Goal: Information Seeking & Learning: Learn about a topic

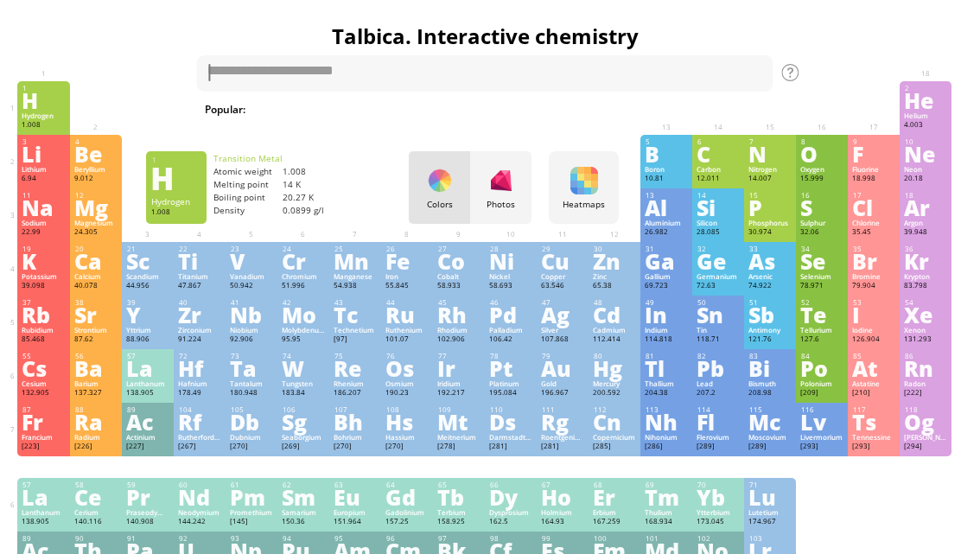
scroll to position [0, 4]
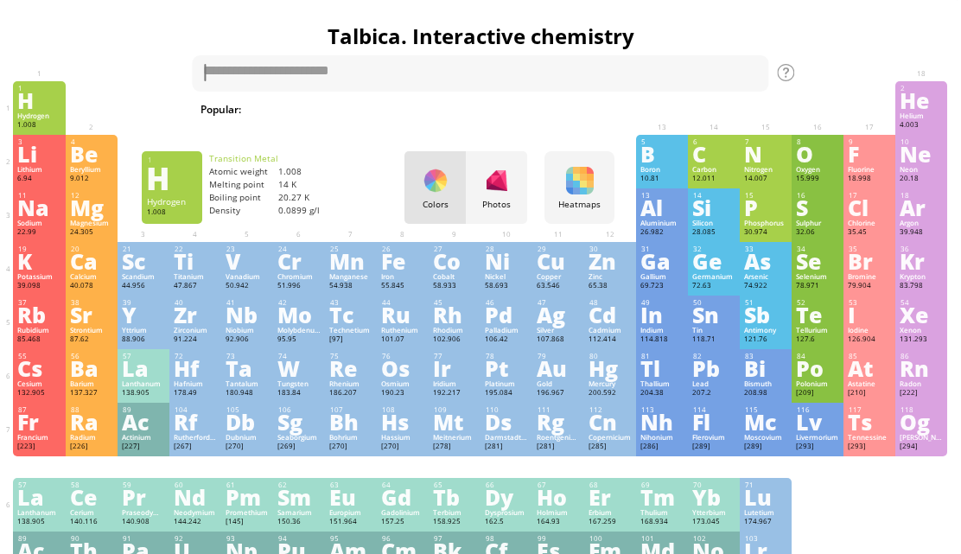
click at [505, 173] on div at bounding box center [497, 181] width 28 height 28
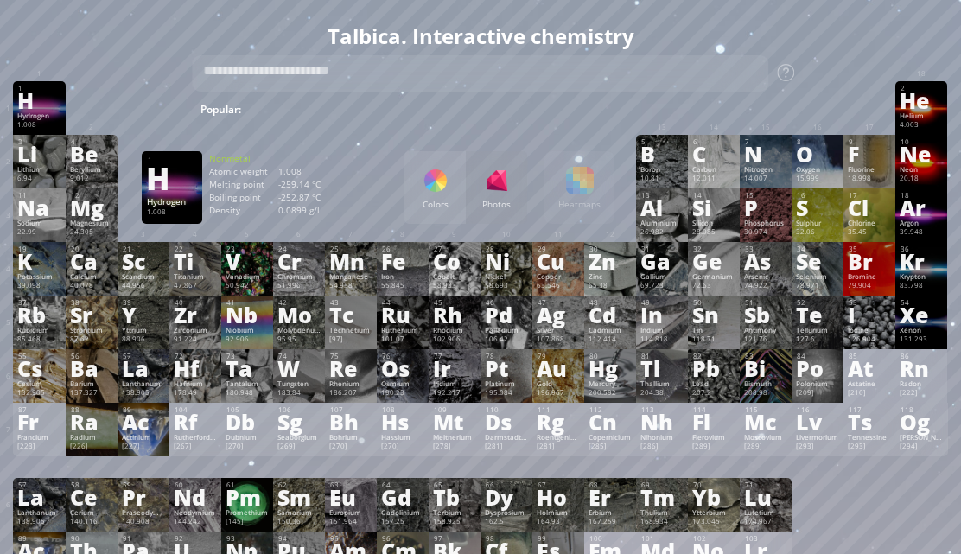
click at [42, 100] on div "H" at bounding box center [38, 100] width 43 height 19
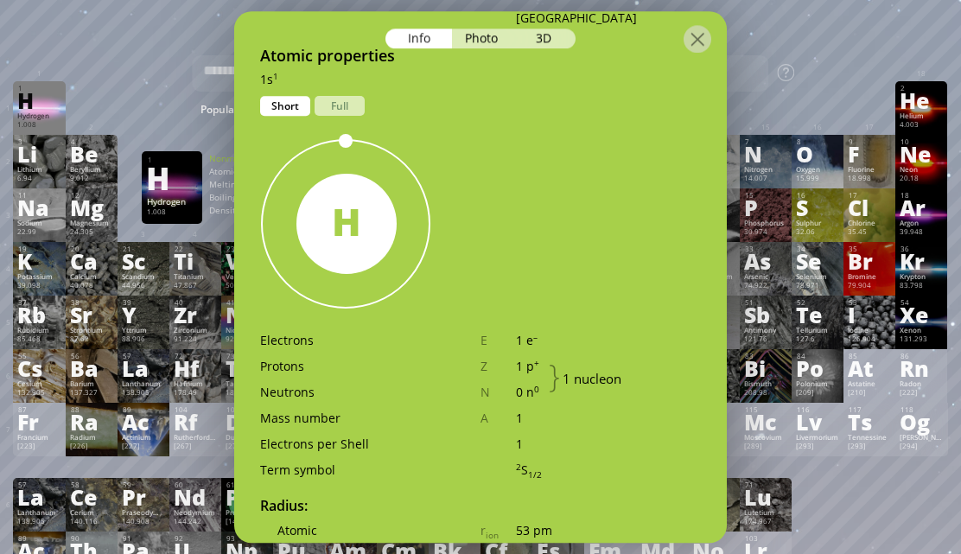
scroll to position [0, 0]
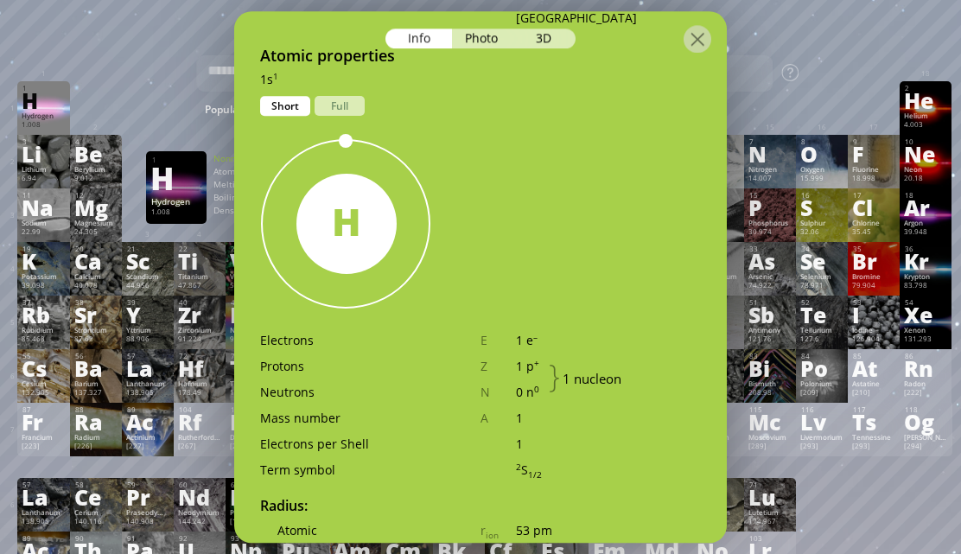
click at [340, 96] on div "Full" at bounding box center [340, 106] width 50 height 20
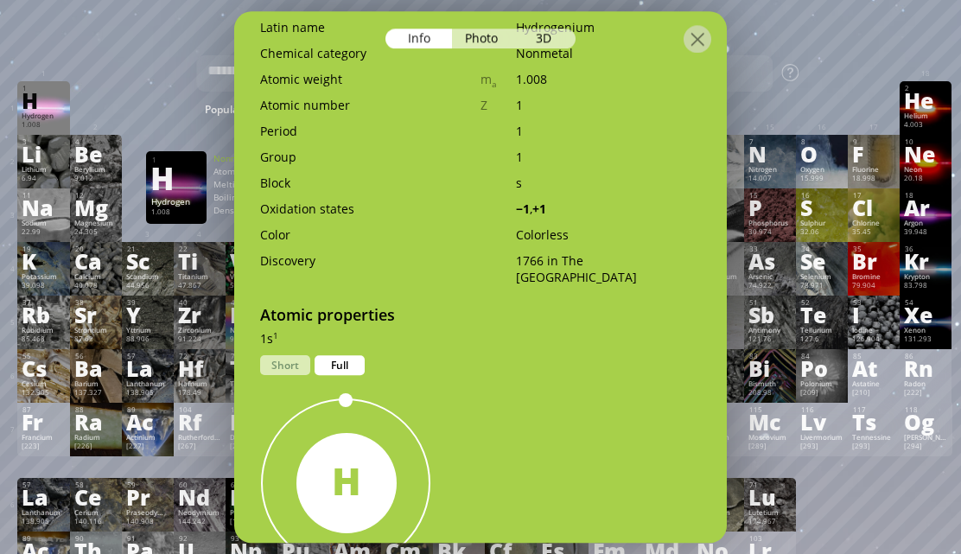
scroll to position [452, 0]
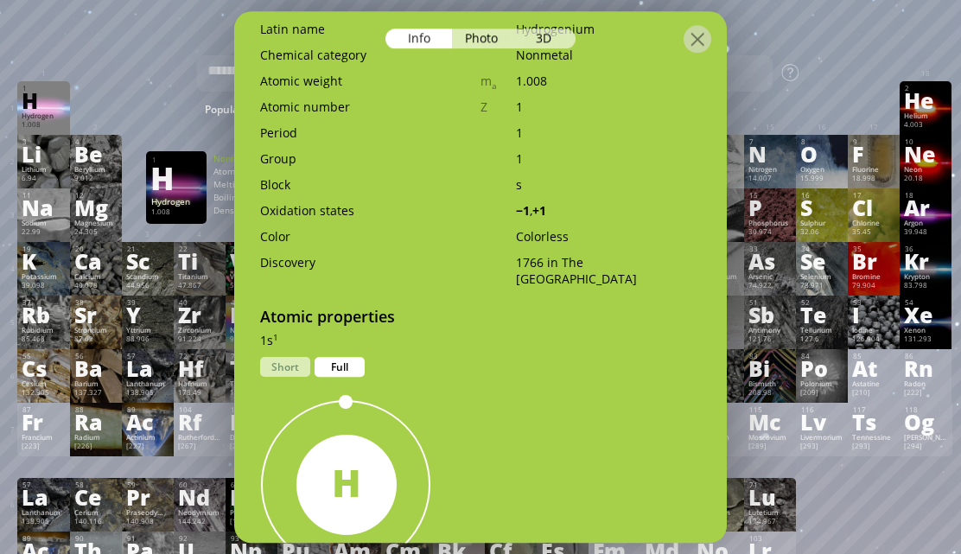
click at [292, 357] on div "Short" at bounding box center [285, 367] width 50 height 20
click at [299, 357] on div "Short" at bounding box center [285, 367] width 50 height 20
click at [351, 357] on div "Full" at bounding box center [340, 367] width 50 height 20
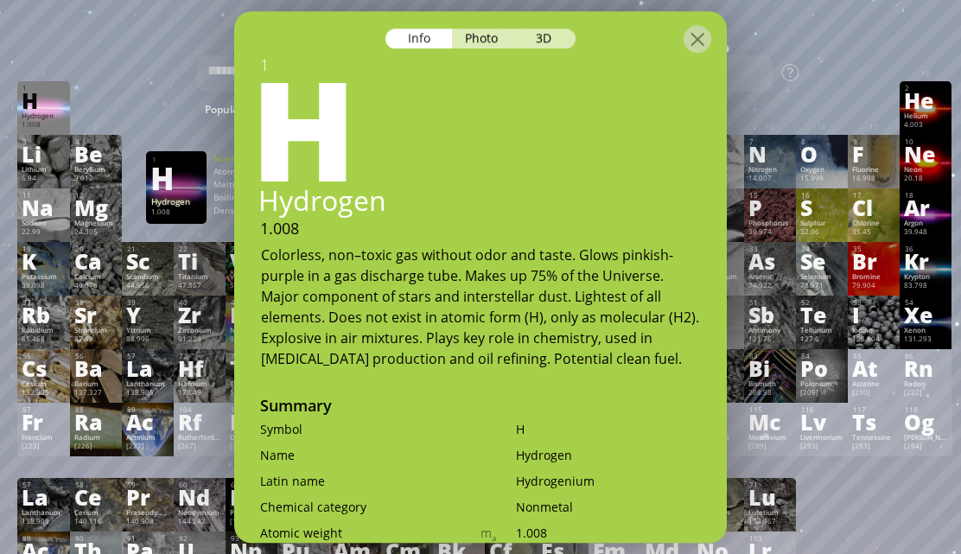
scroll to position [0, 0]
click at [595, 245] on div "Colorless, non–toxic gas without odor and taste. Glows pinkish-purple in a gas …" at bounding box center [481, 307] width 440 height 124
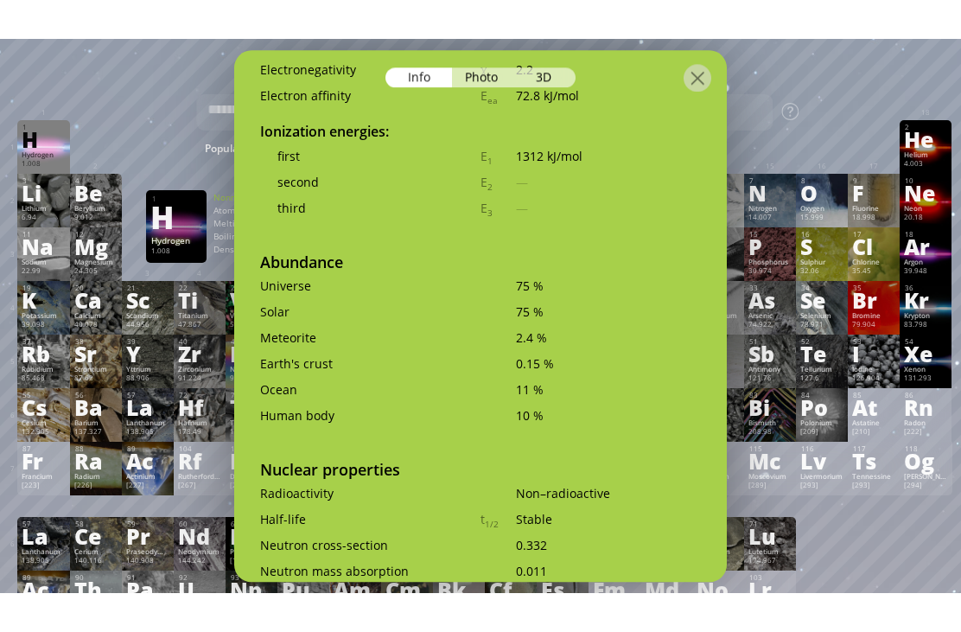
scroll to position [3084, 0]
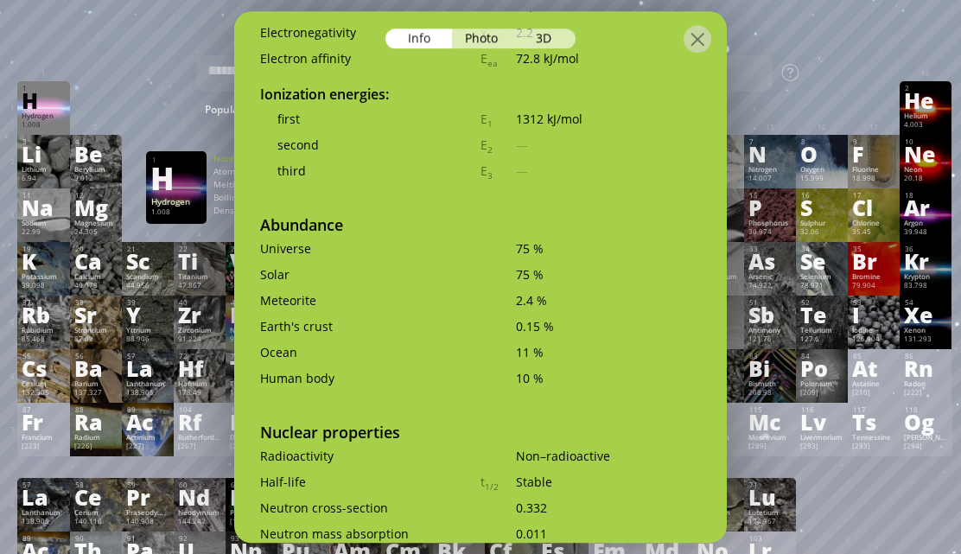
click at [820, 71] on div "Summary Molecular formula Molecular weight Exact mass Monoisotopic mass Classif…" at bounding box center [484, 562] width 961 height 1116
click at [791, 81] on div at bounding box center [770, 89] width 52 height 17
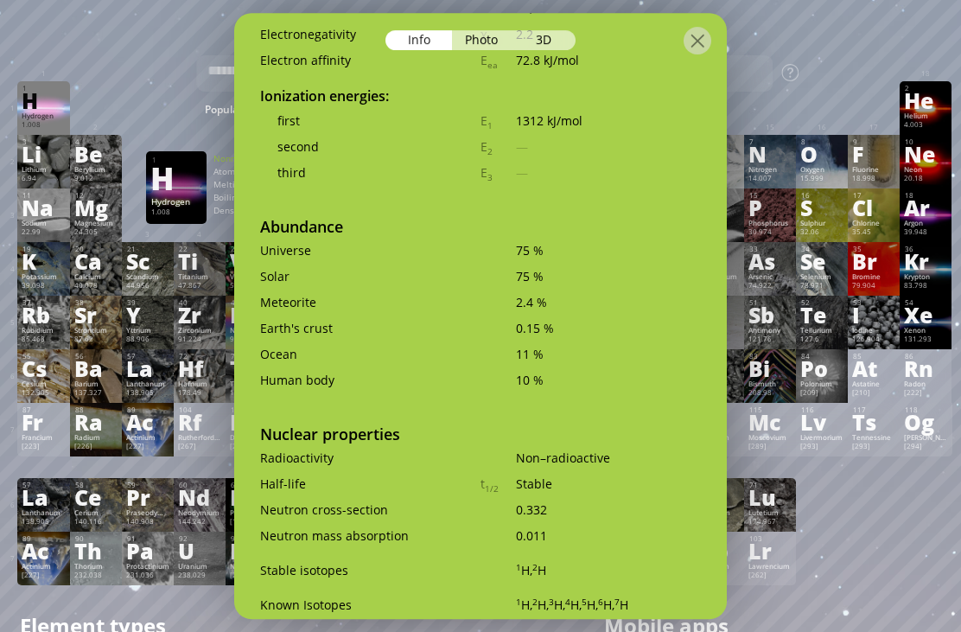
click at [545, 30] on div "3D" at bounding box center [545, 40] width 62 height 20
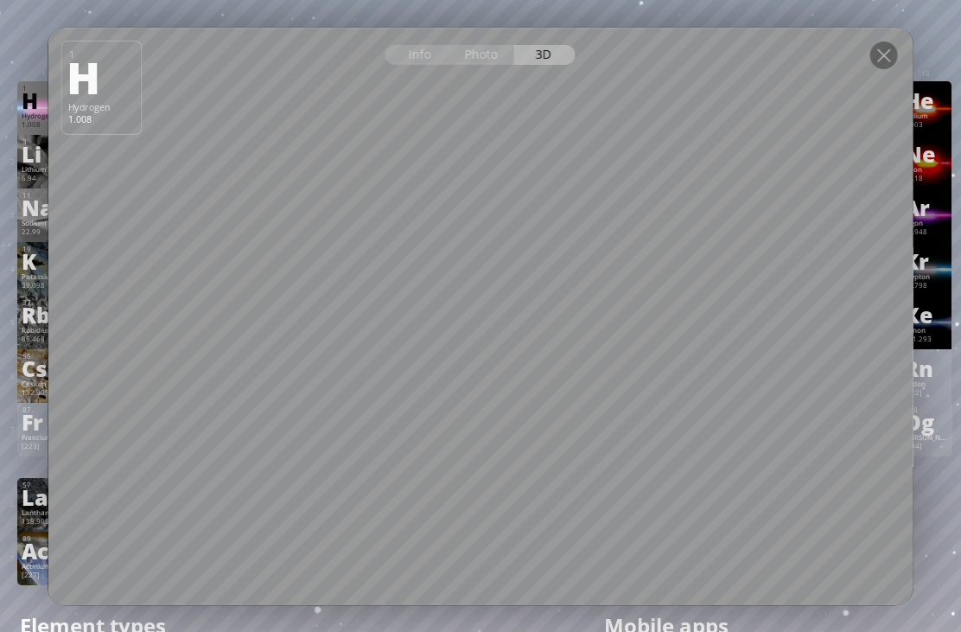
click at [887, 66] on div at bounding box center [884, 55] width 28 height 28
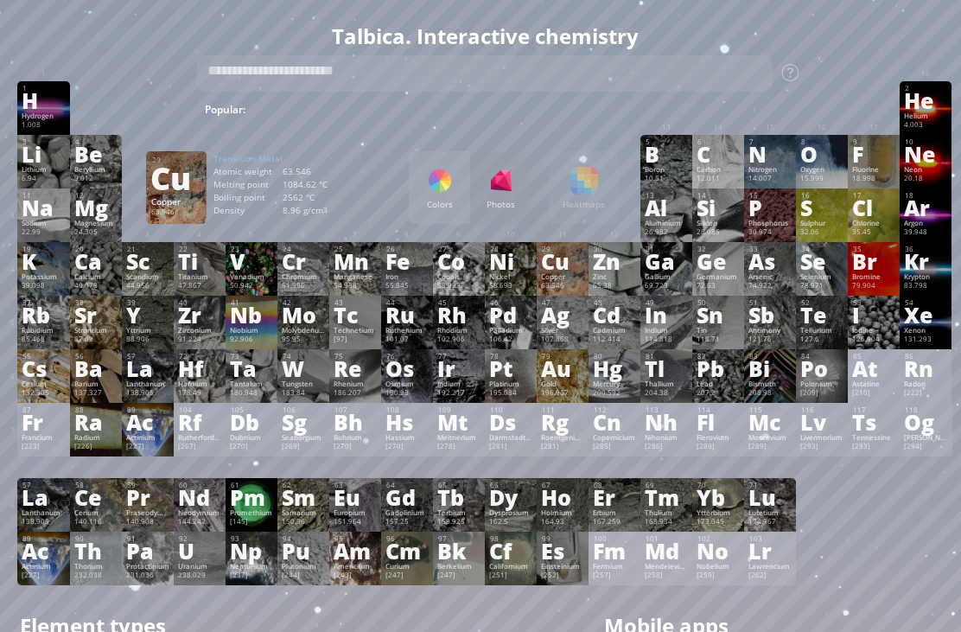
click at [574, 271] on div "Cu" at bounding box center [562, 261] width 43 height 19
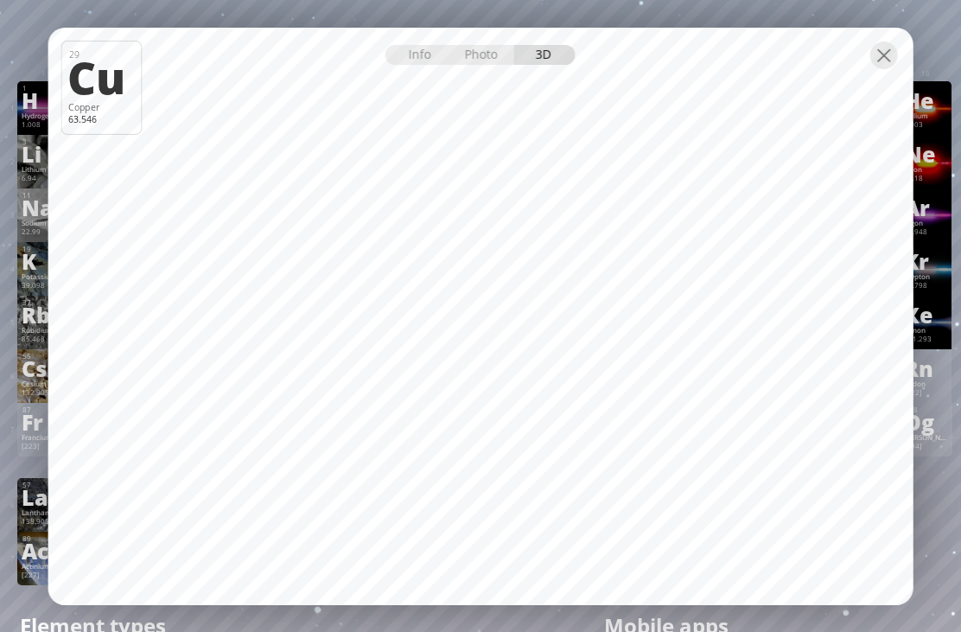
click at [405, 60] on div "Info" at bounding box center [419, 55] width 67 height 20
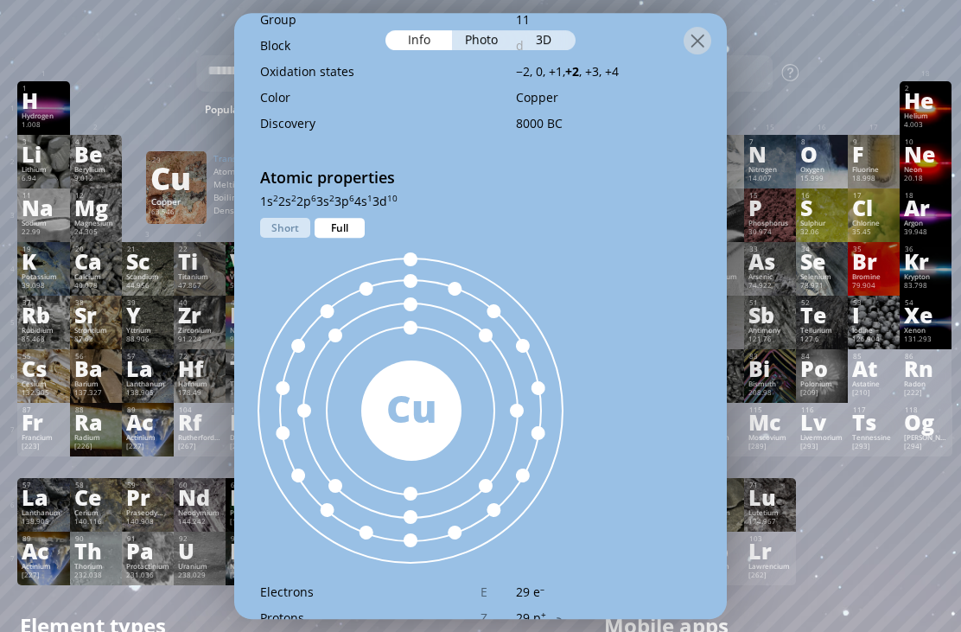
scroll to position [717, 0]
click at [334, 219] on div "Full" at bounding box center [340, 229] width 50 height 20
click at [294, 219] on div "Short" at bounding box center [285, 229] width 50 height 20
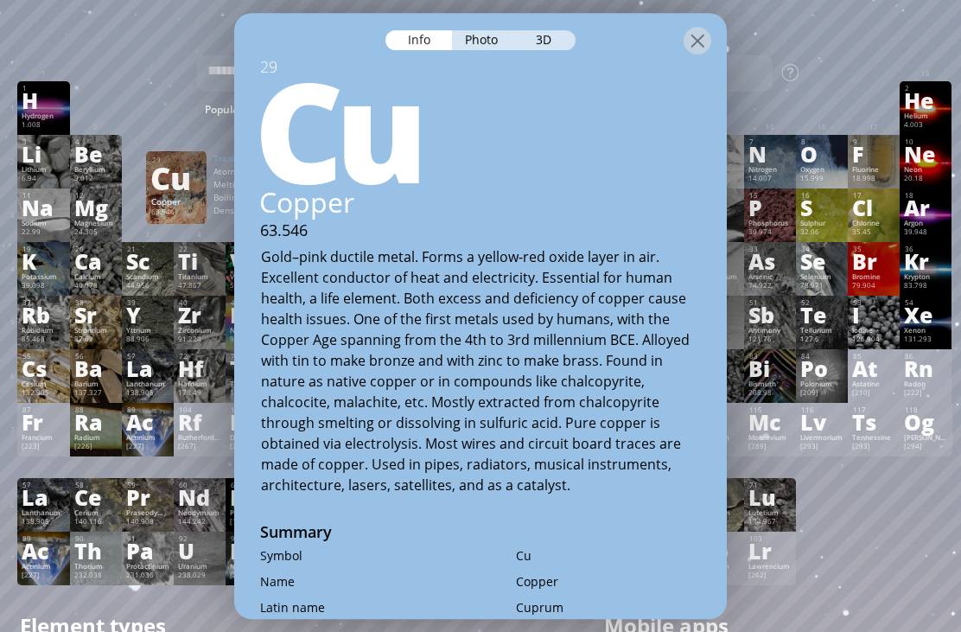
scroll to position [0, 0]
click at [703, 27] on div at bounding box center [698, 41] width 28 height 28
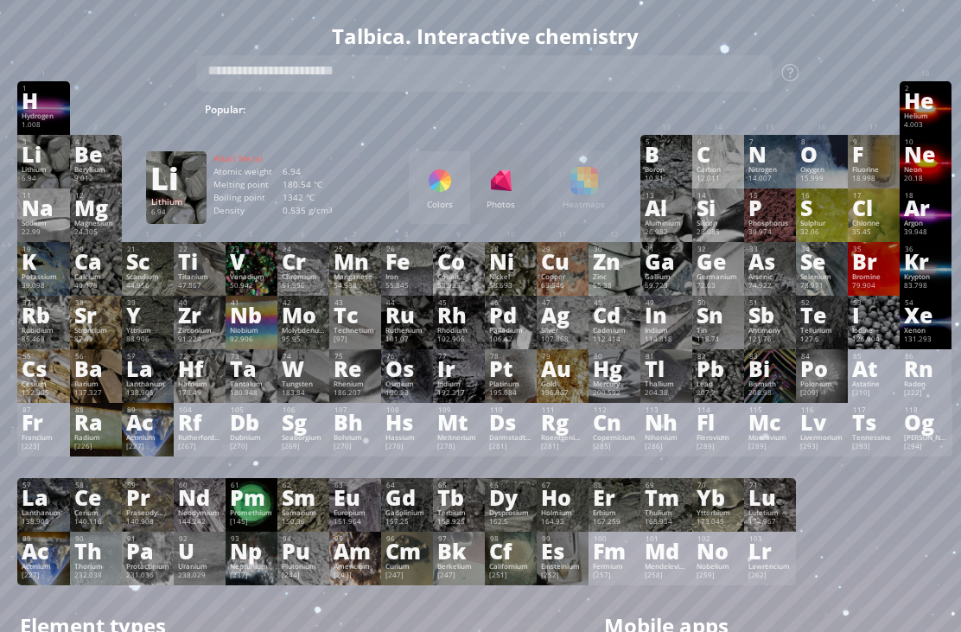
click at [35, 160] on div "Li" at bounding box center [43, 153] width 43 height 19
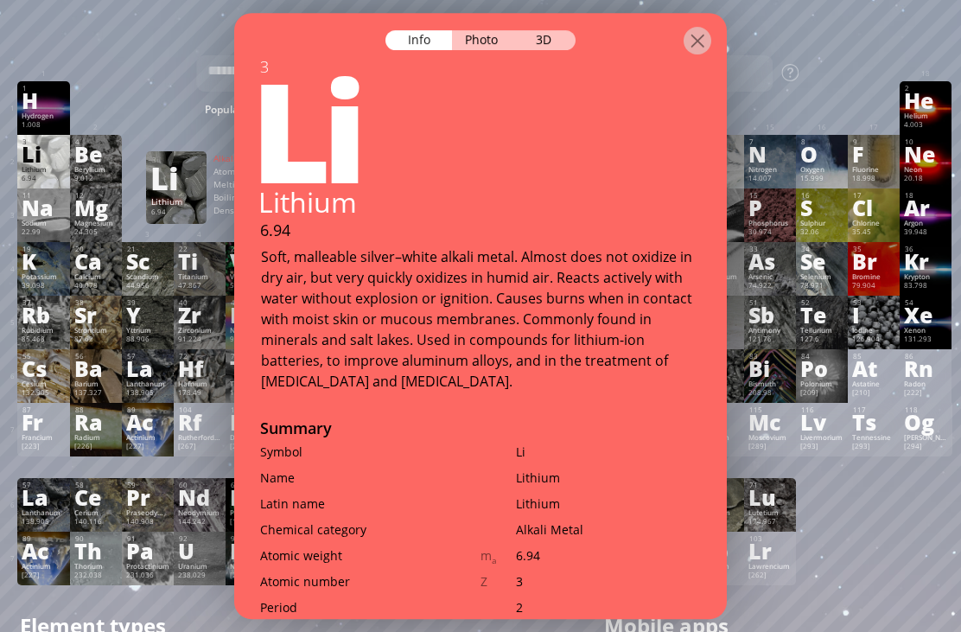
click at [563, 30] on div "3D" at bounding box center [545, 40] width 62 height 20
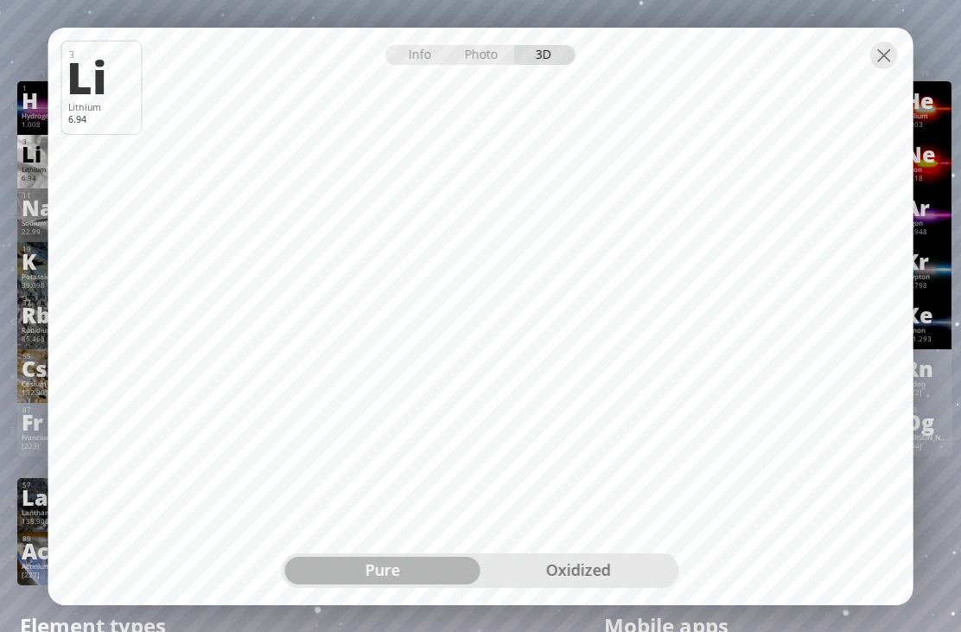
click at [482, 45] on div "Photo" at bounding box center [483, 55] width 62 height 20
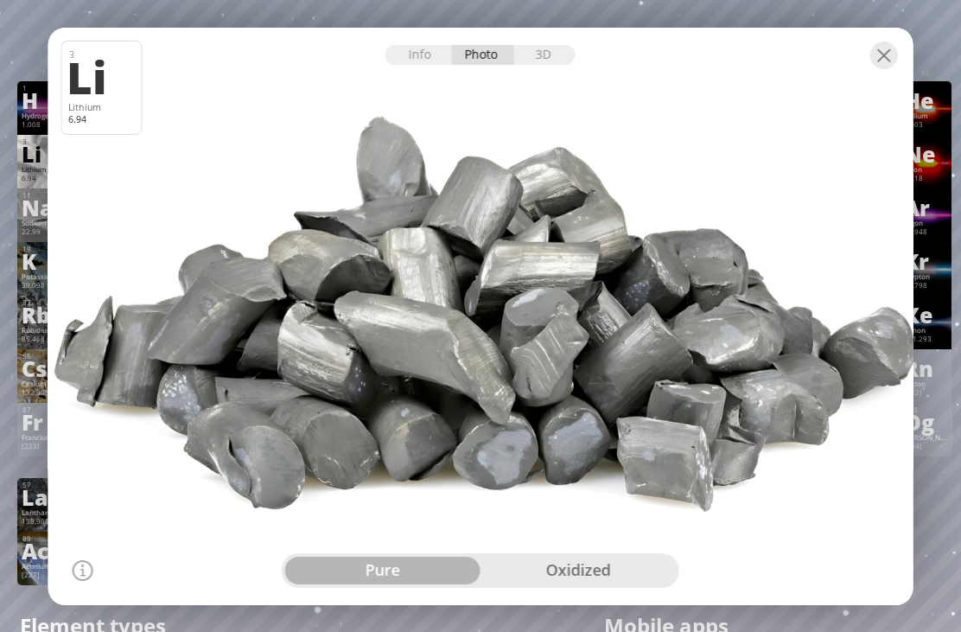
click at [574, 567] on div "oxidized" at bounding box center [578, 571] width 195 height 28
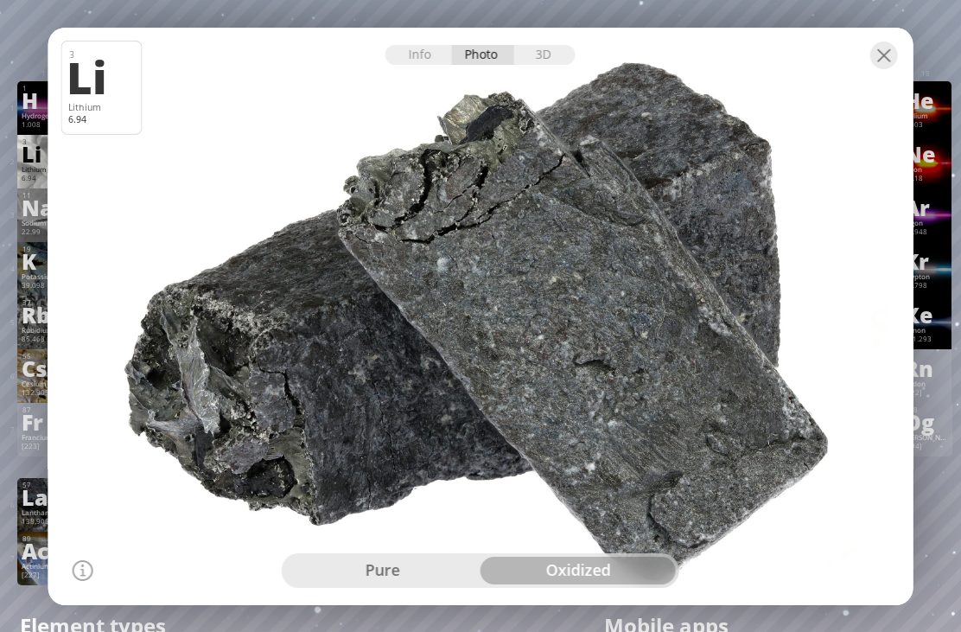
click at [418, 571] on div "pure" at bounding box center [382, 571] width 195 height 28
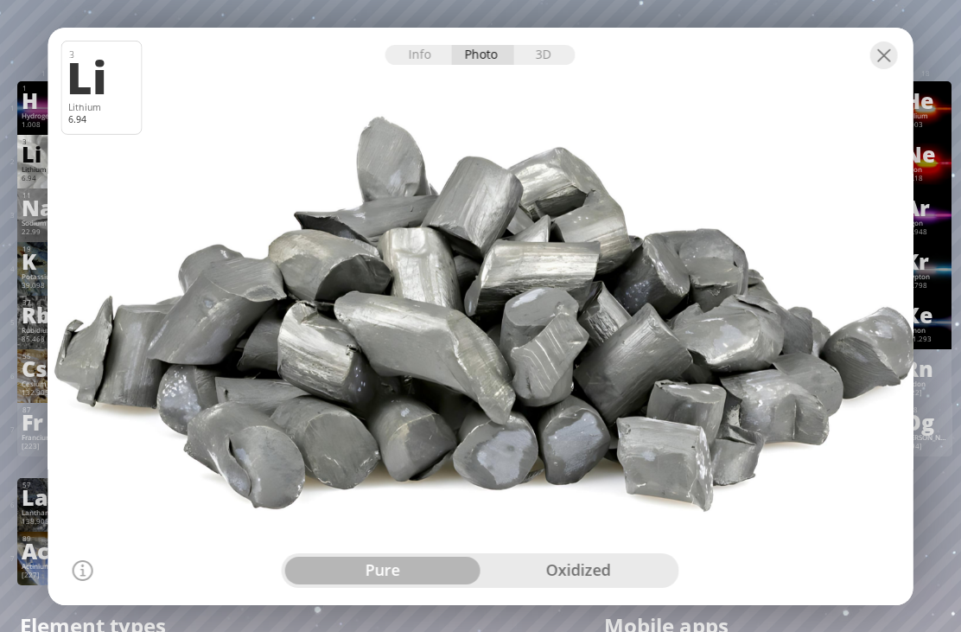
click at [433, 63] on div "Info" at bounding box center [419, 55] width 67 height 20
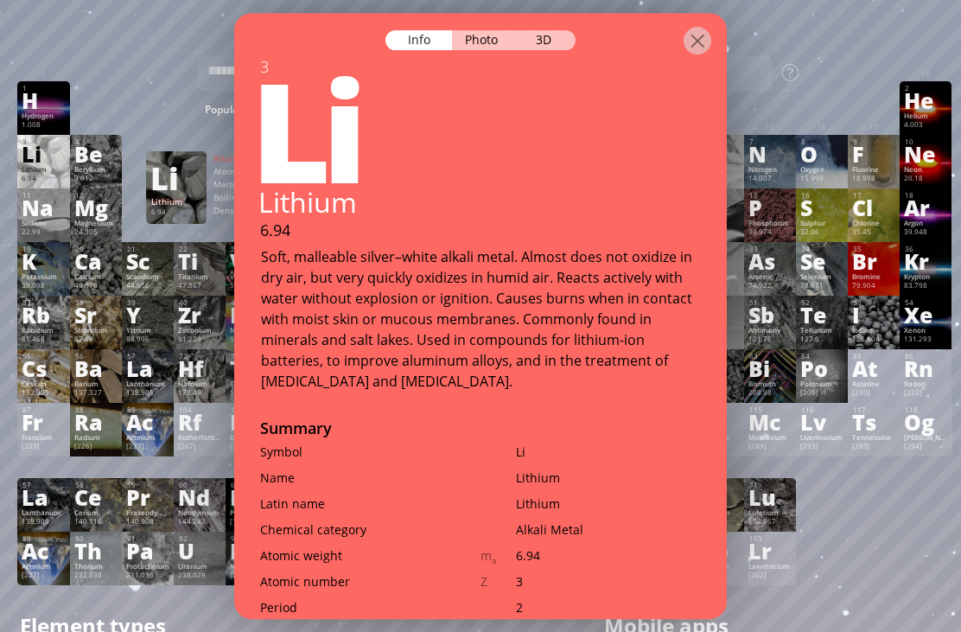
click at [770, 238] on div "30.974" at bounding box center [770, 232] width 43 height 10
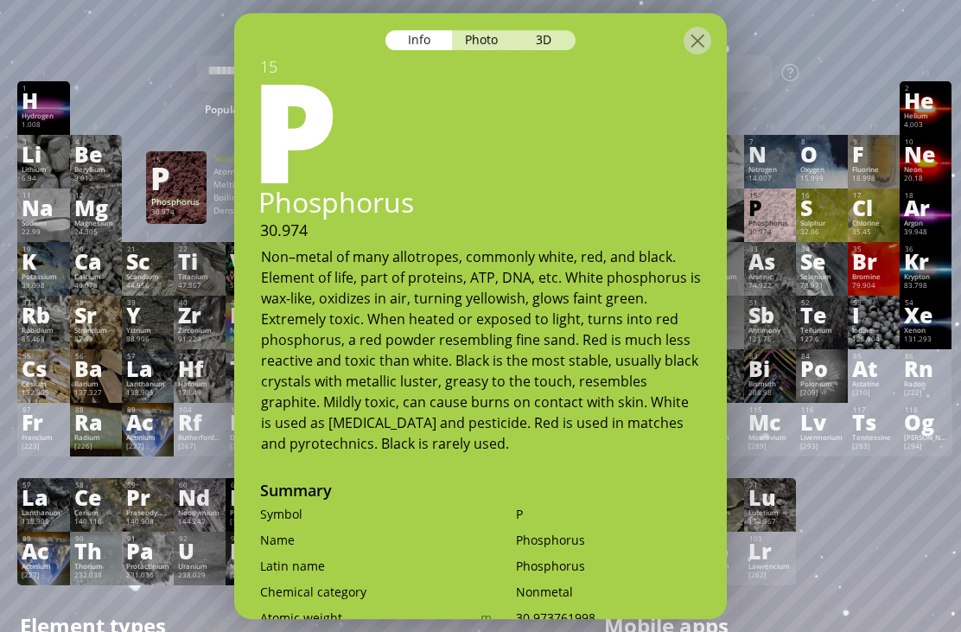
click at [493, 30] on div "Photo" at bounding box center [483, 40] width 62 height 20
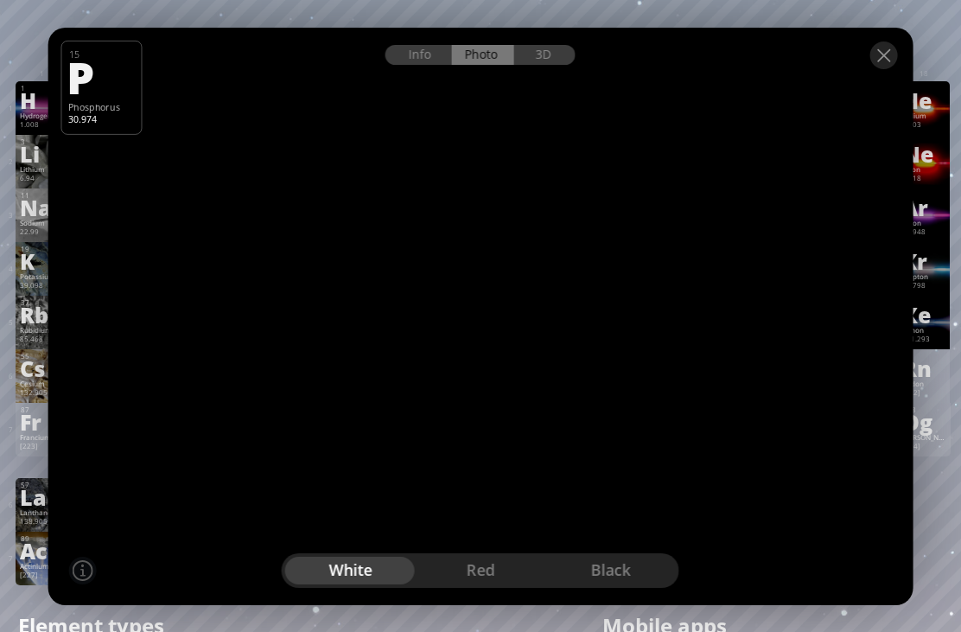
scroll to position [0, 4]
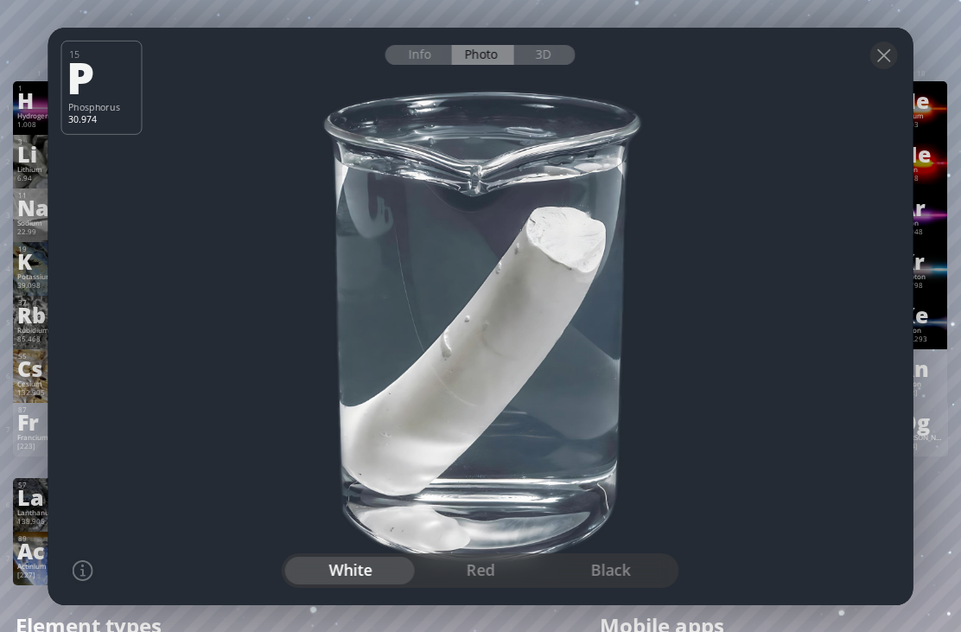
click at [488, 562] on div "red" at bounding box center [481, 571] width 131 height 28
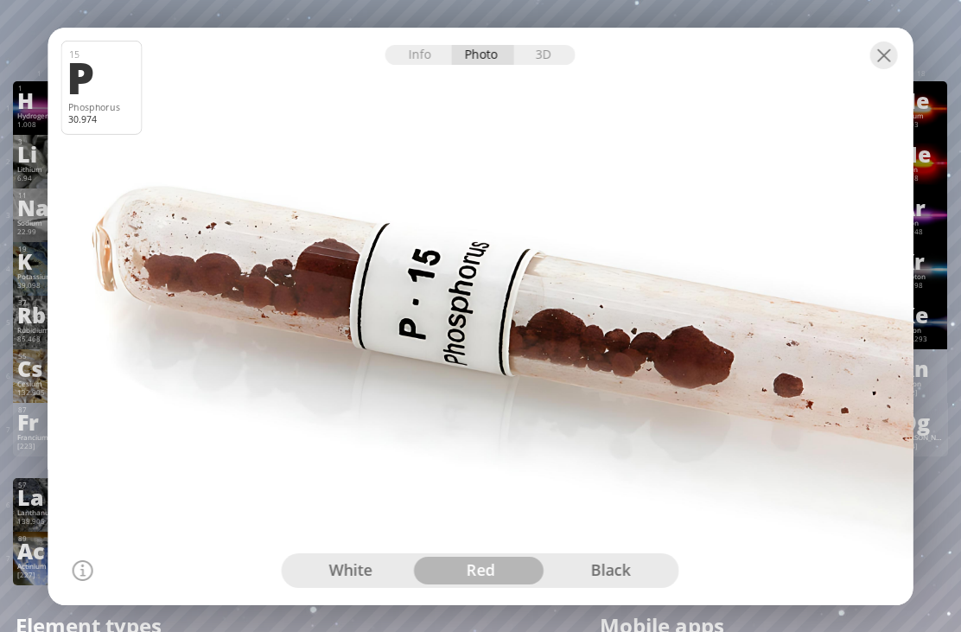
click at [620, 563] on div "black" at bounding box center [611, 571] width 131 height 28
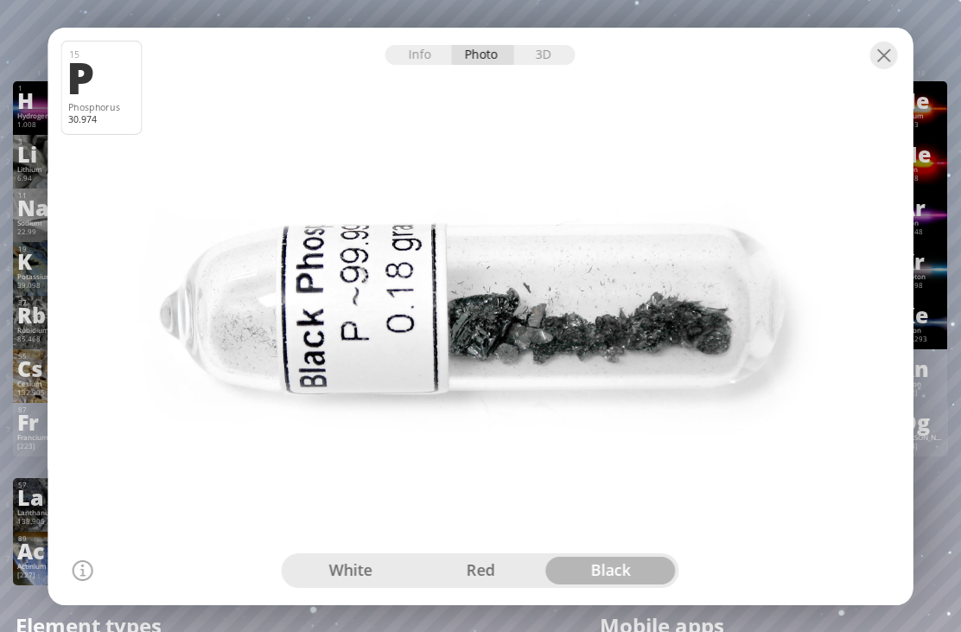
click at [559, 39] on div at bounding box center [480, 43] width 865 height 30
click at [528, 59] on div "3D" at bounding box center [545, 55] width 62 height 20
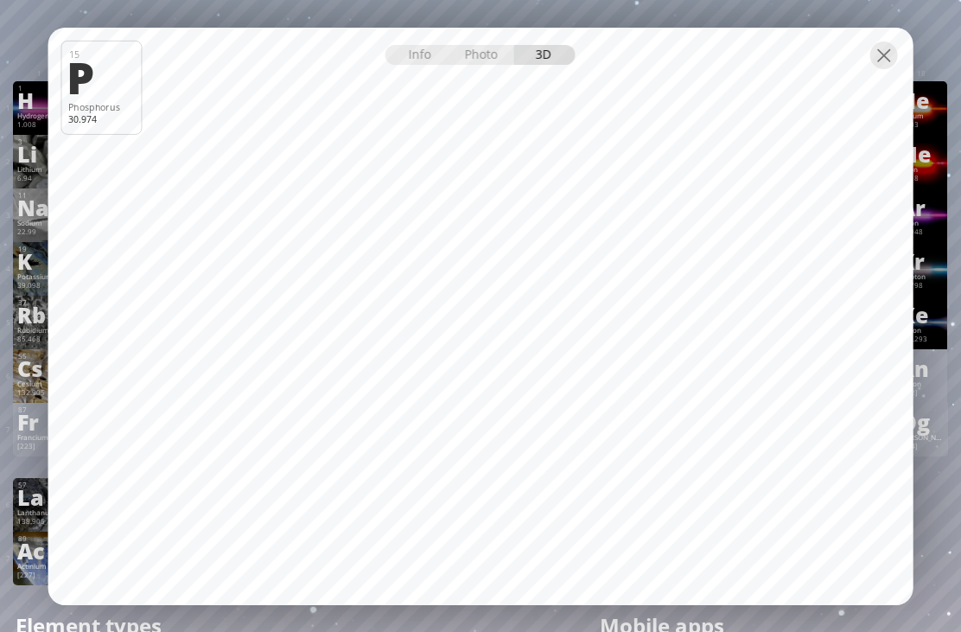
click at [877, 62] on div at bounding box center [884, 55] width 28 height 28
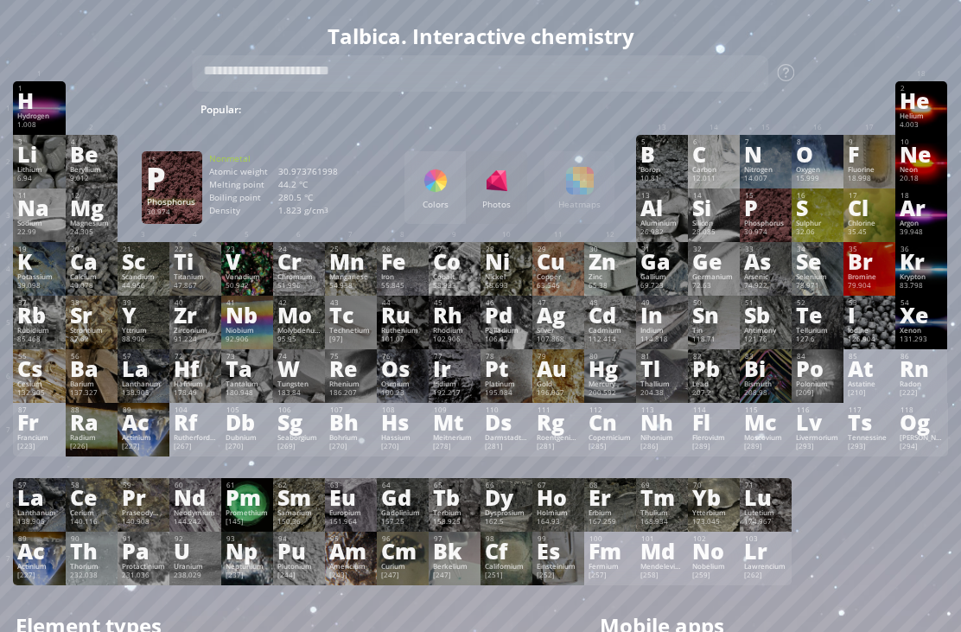
click at [579, 214] on div "Colors Photos Heatmaps Heatmaps Normal mode Melting point Boiling point Density…" at bounding box center [510, 187] width 210 height 73
click at [597, 183] on div "Colors Photos Heatmaps Heatmaps Normal mode Melting point Boiling point Density…" at bounding box center [510, 187] width 210 height 73
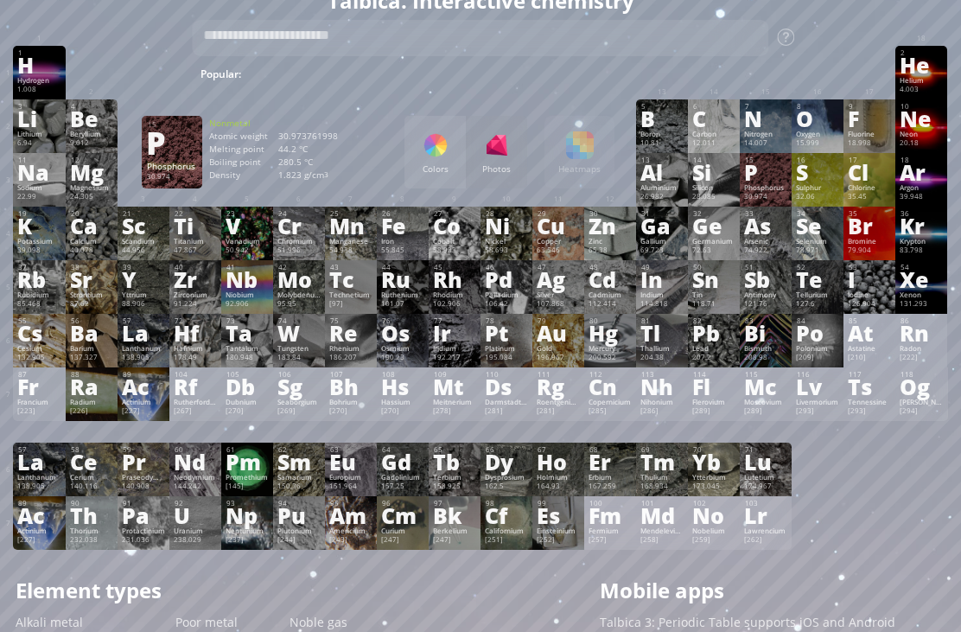
scroll to position [29, 4]
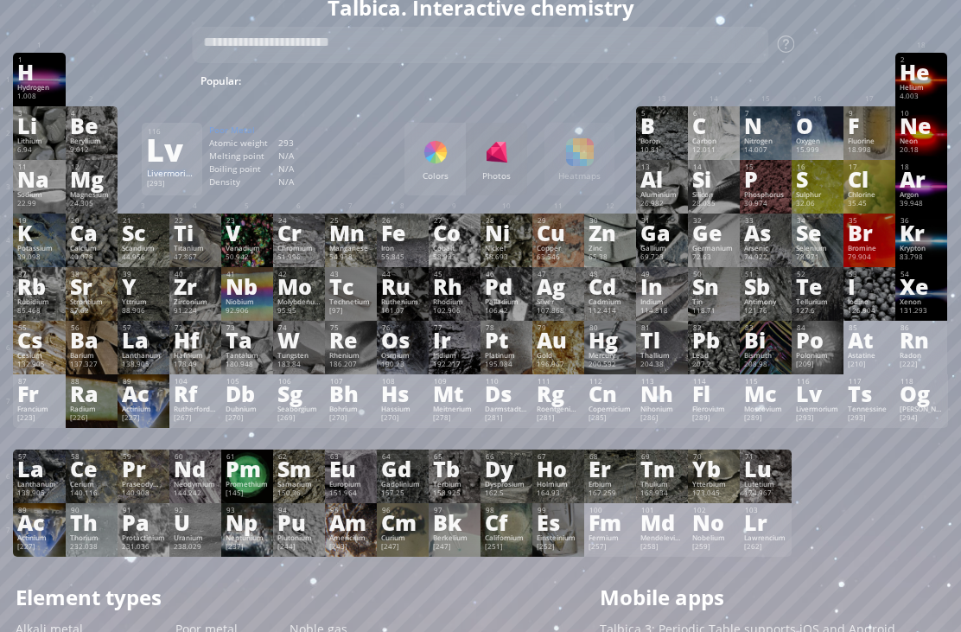
click at [800, 413] on div "Livermorium" at bounding box center [817, 409] width 43 height 9
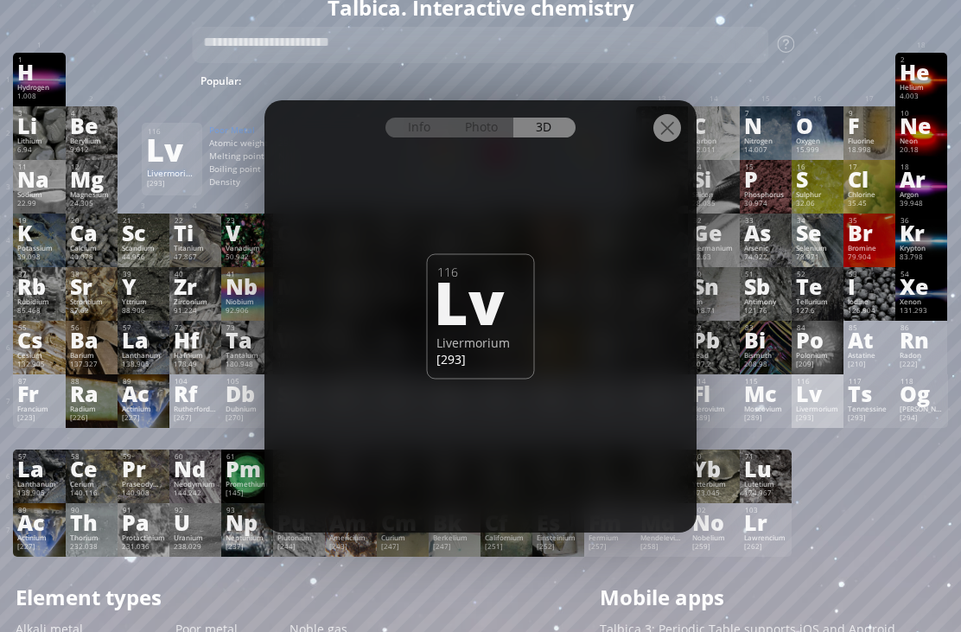
click at [414, 137] on div "Info" at bounding box center [419, 128] width 67 height 20
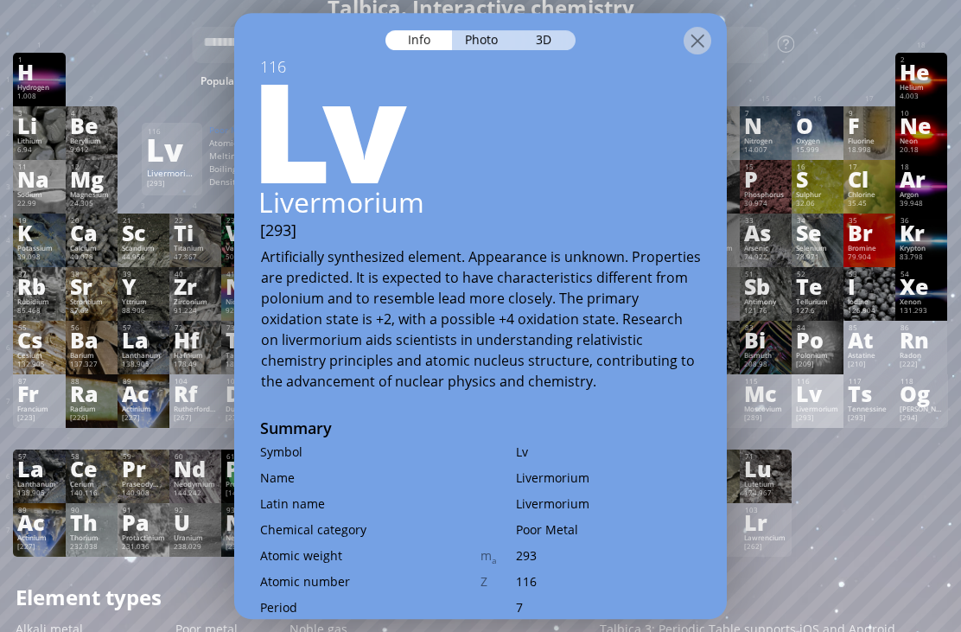
click at [484, 38] on div "Photo" at bounding box center [483, 40] width 62 height 20
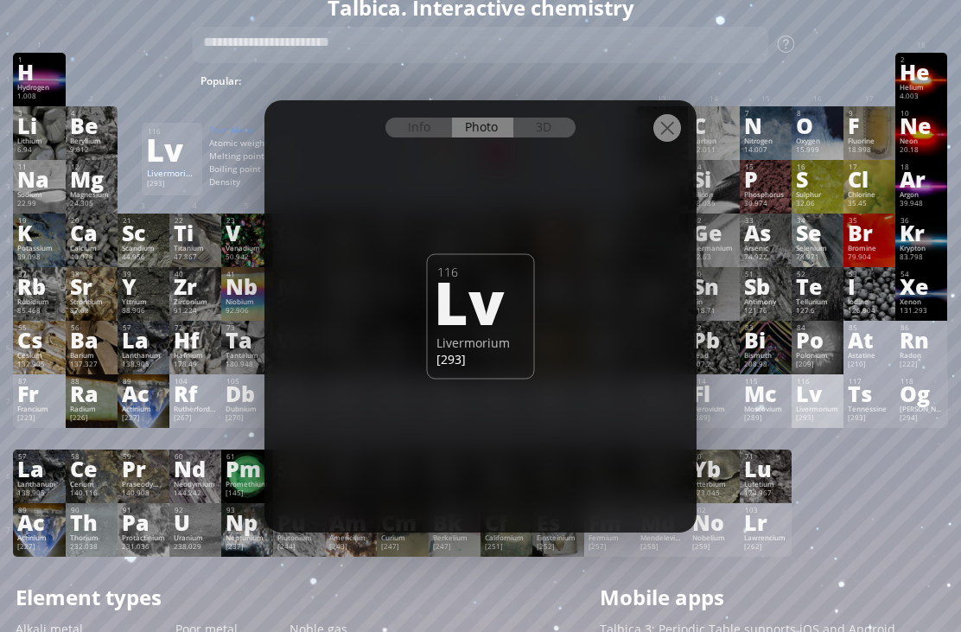
click at [400, 137] on div "Info" at bounding box center [419, 128] width 67 height 20
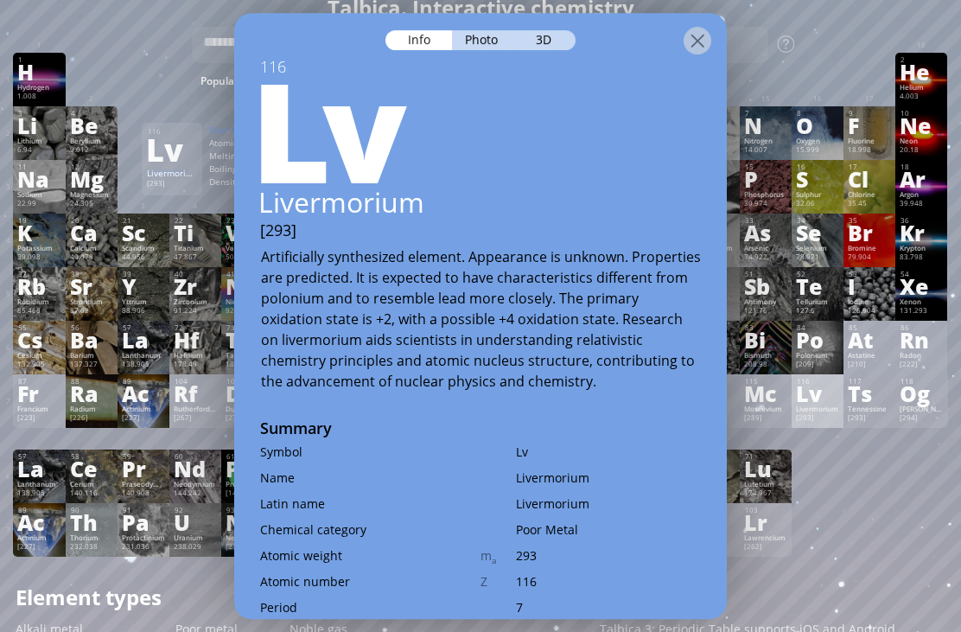
click at [840, 511] on div "1 H Hydrogen 1.008 −1, +1 −1, +1 -259.14 °C -252.87 °C 0.0899 g/l 1s 1 2 He Hel…" at bounding box center [480, 305] width 935 height 504
click at [699, 54] on div at bounding box center [698, 41] width 28 height 28
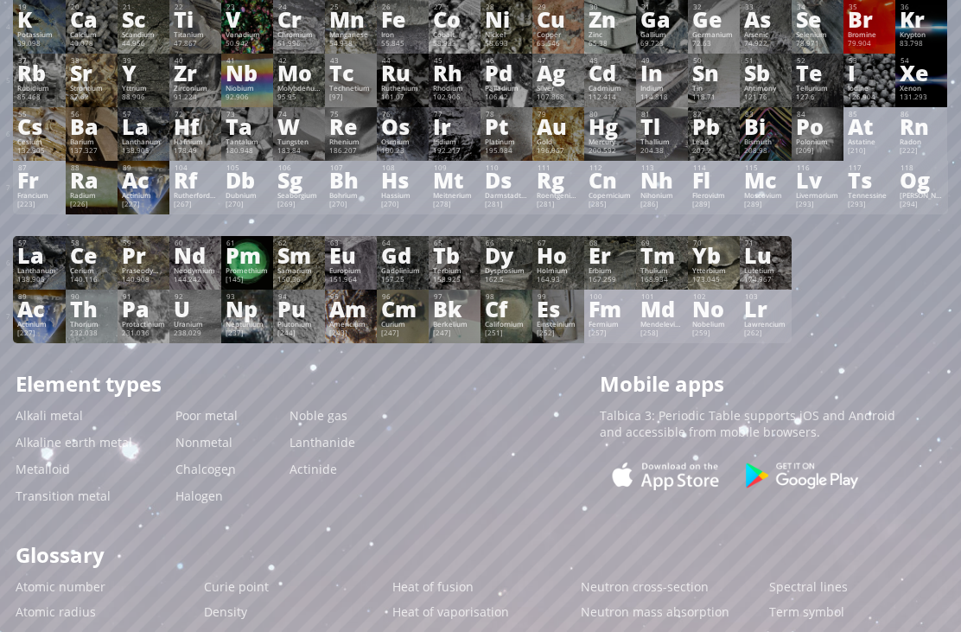
scroll to position [242, 4]
click at [763, 136] on div "Bi" at bounding box center [765, 126] width 43 height 19
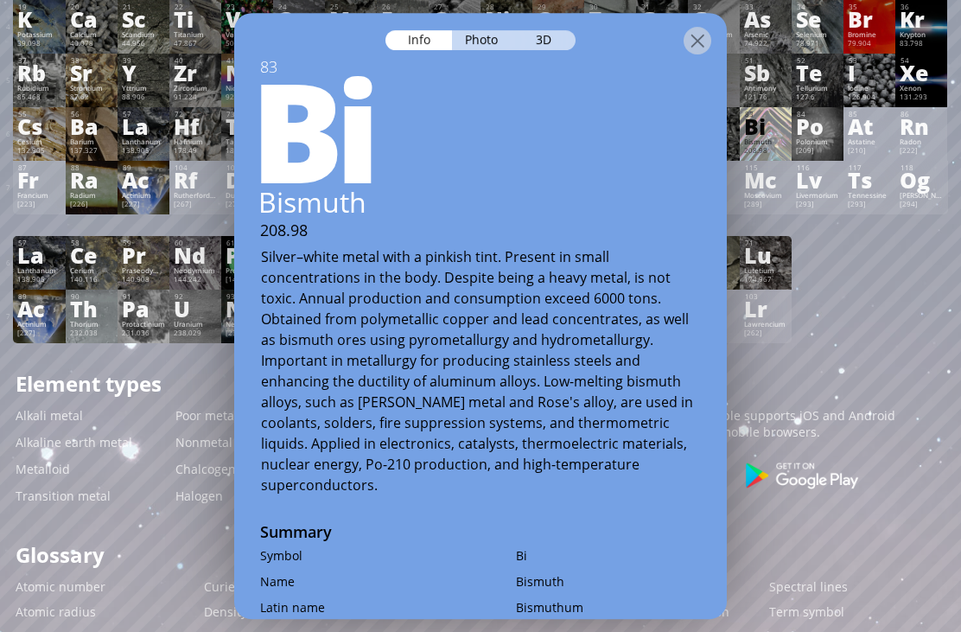
click at [567, 24] on div at bounding box center [480, 28] width 493 height 30
click at [538, 47] on div "3D" at bounding box center [545, 40] width 62 height 20
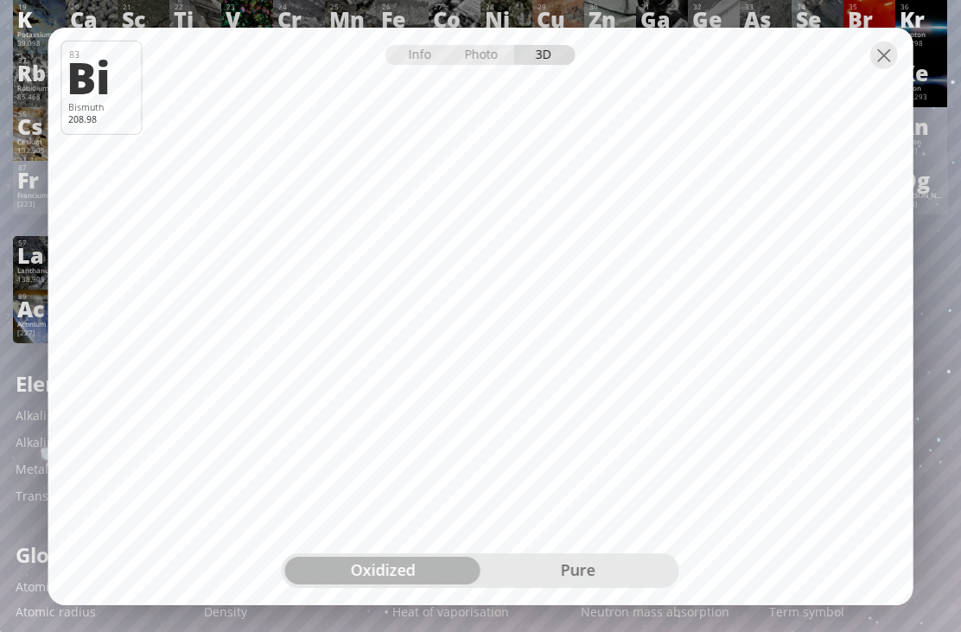
click at [419, 65] on div "Info" at bounding box center [419, 55] width 67 height 20
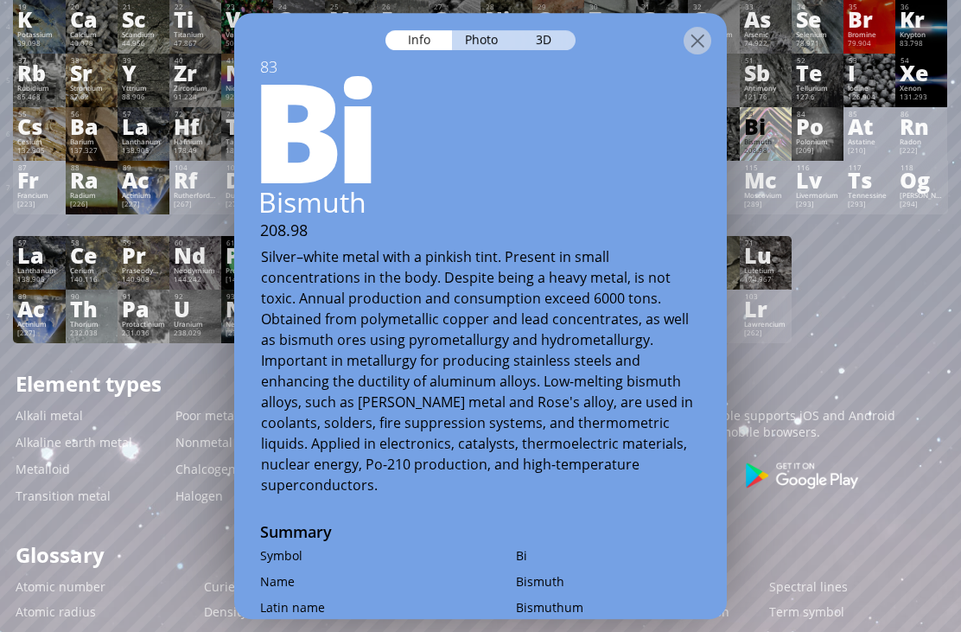
click at [552, 43] on div "3D" at bounding box center [545, 40] width 62 height 20
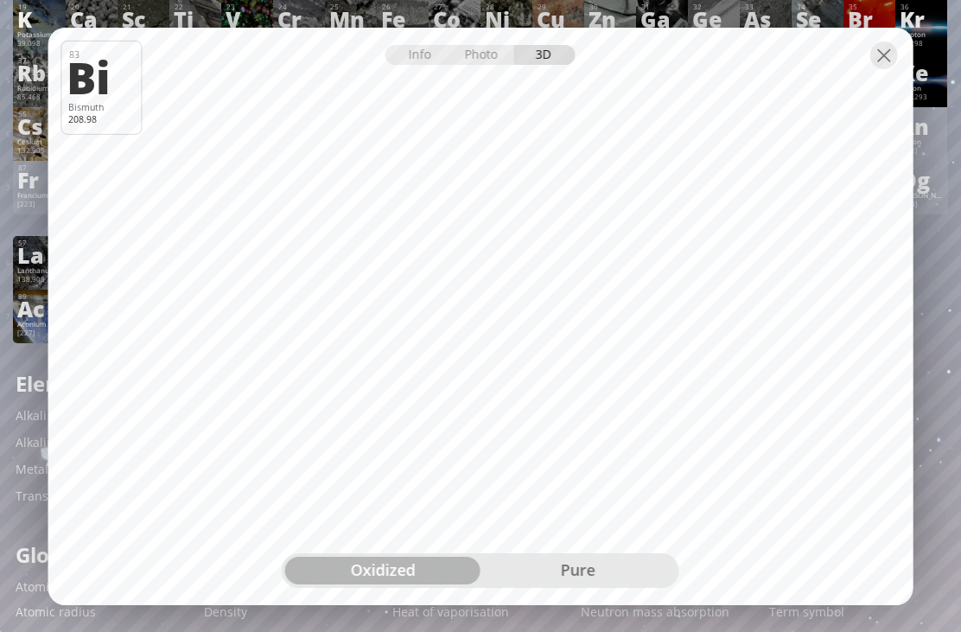
click at [584, 584] on div "pure" at bounding box center [578, 571] width 195 height 28
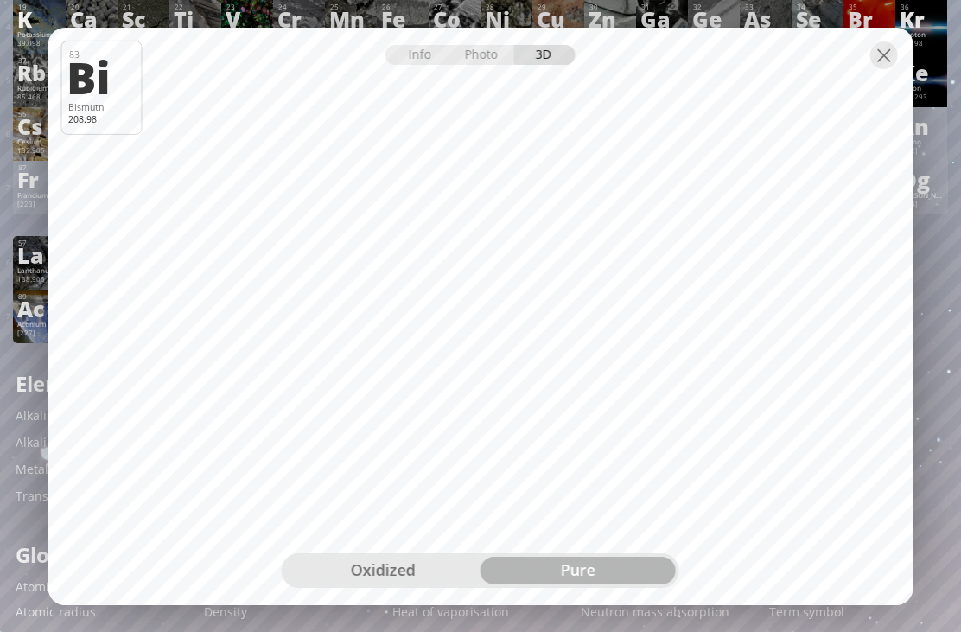
click at [429, 584] on div "oxidized" at bounding box center [382, 571] width 195 height 28
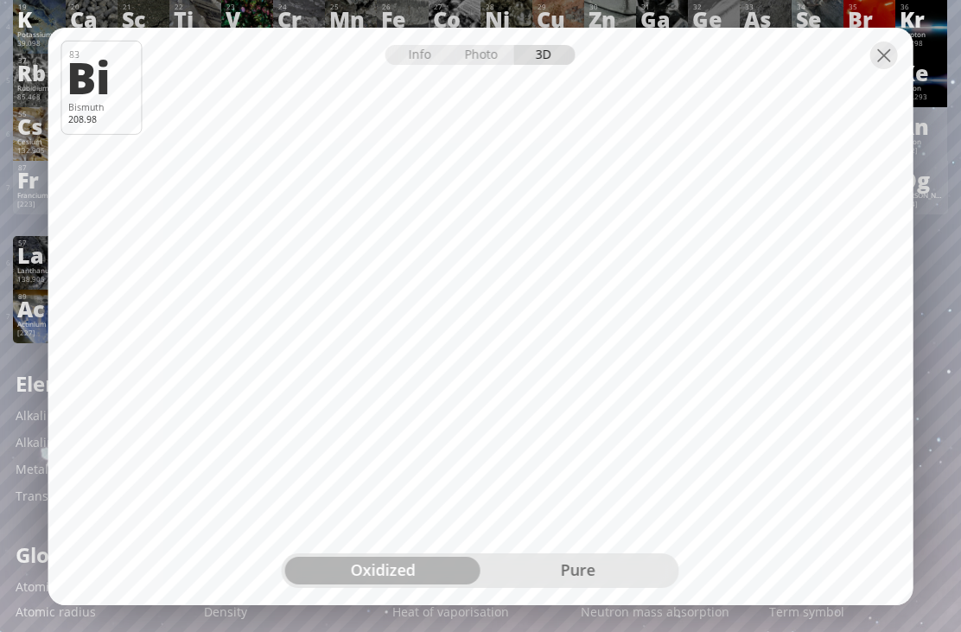
click at [511, 65] on div "Photo" at bounding box center [483, 55] width 62 height 20
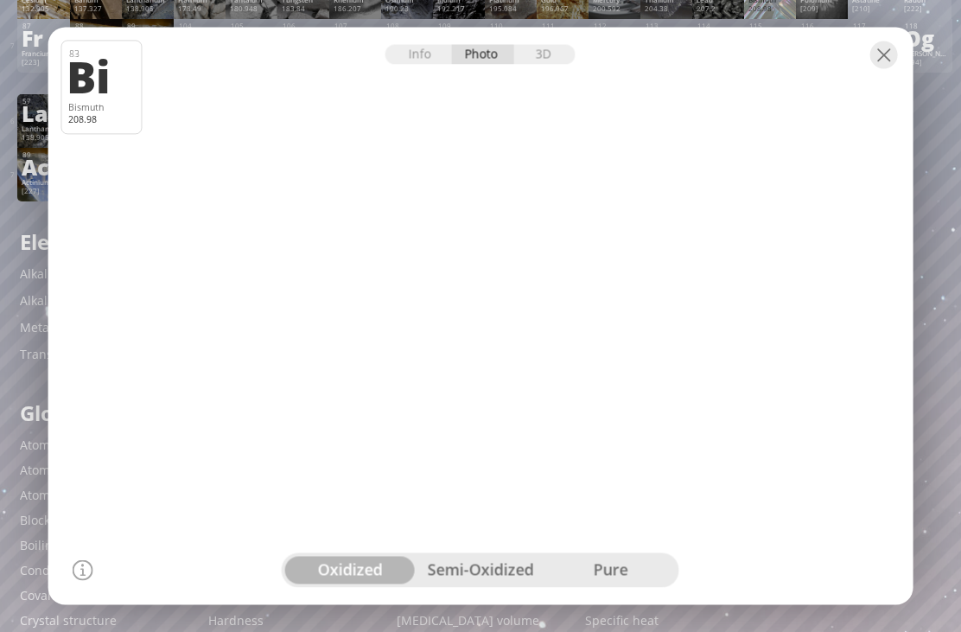
scroll to position [384, 0]
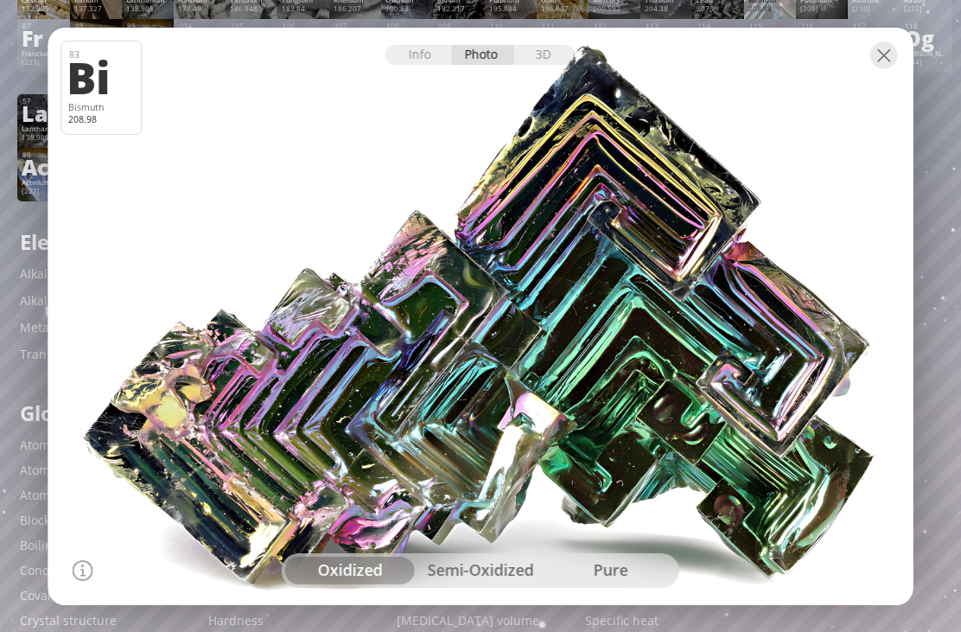
click at [490, 584] on div "semi-oxidized" at bounding box center [481, 571] width 131 height 28
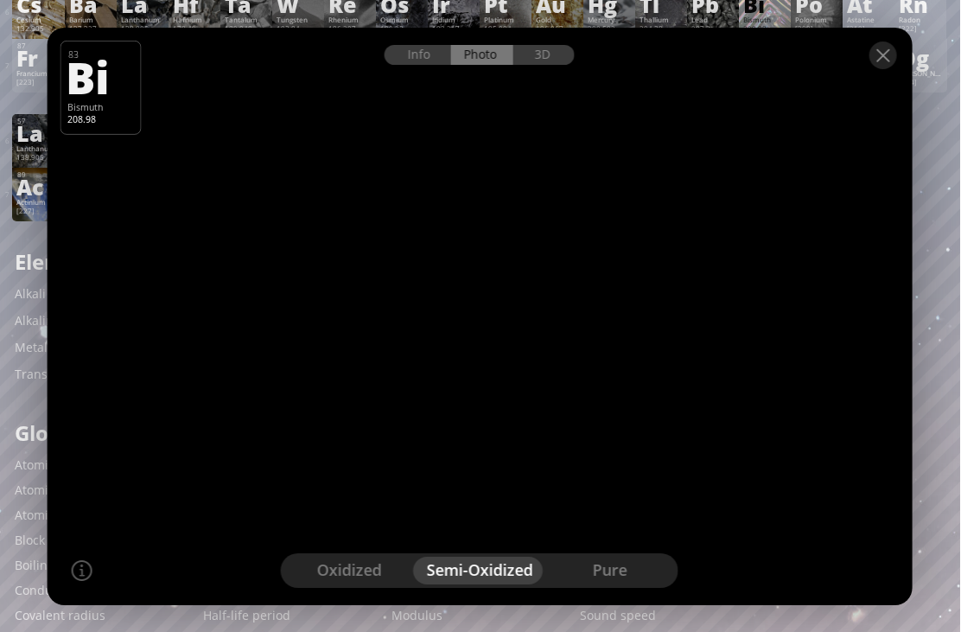
scroll to position [362, 4]
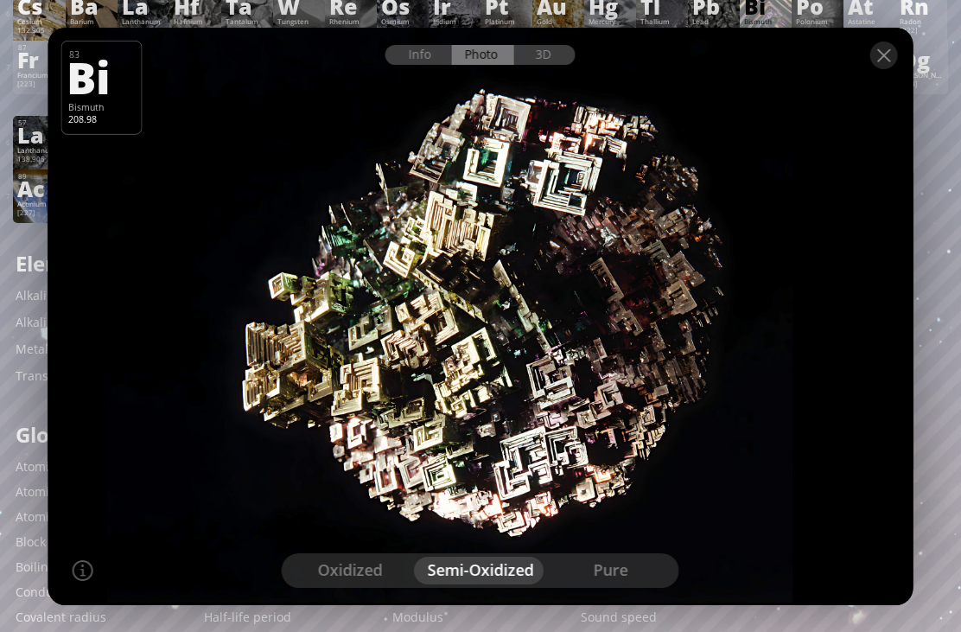
click at [619, 584] on div "pure" at bounding box center [611, 571] width 131 height 28
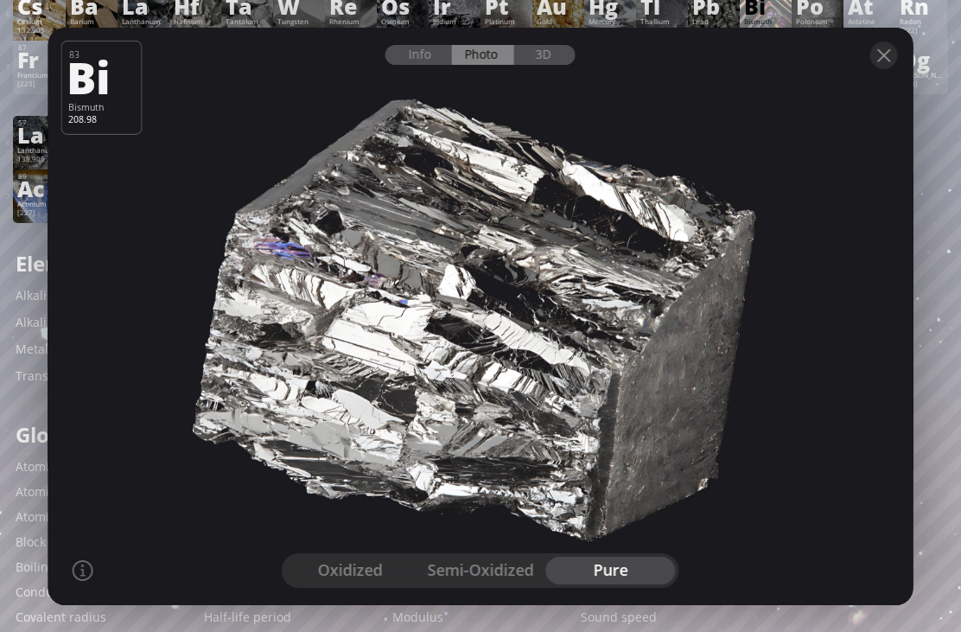
click at [875, 69] on div at bounding box center [884, 55] width 28 height 28
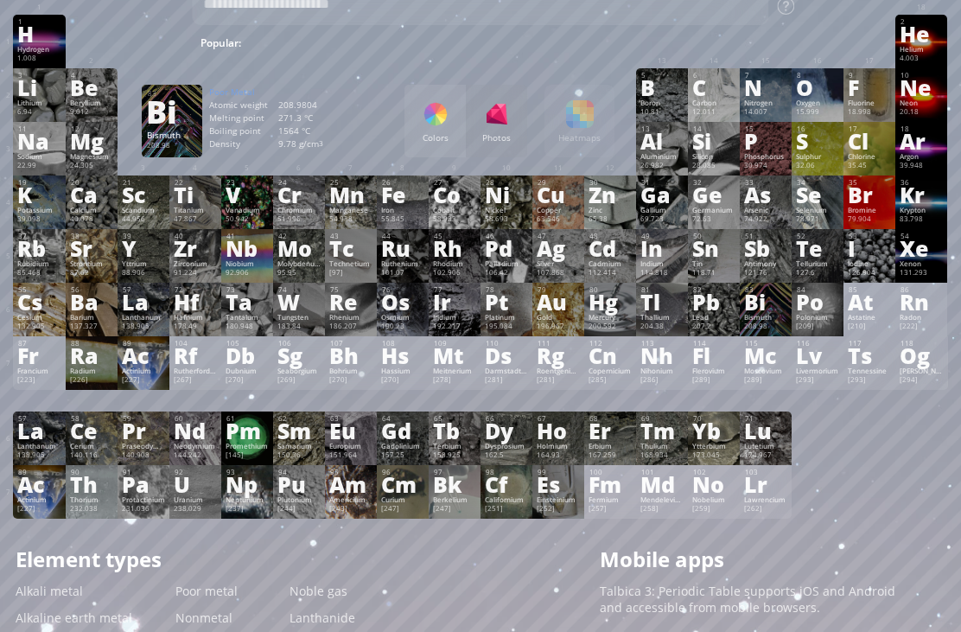
scroll to position [67, 4]
click at [162, 365] on div "Ac" at bounding box center [143, 355] width 43 height 19
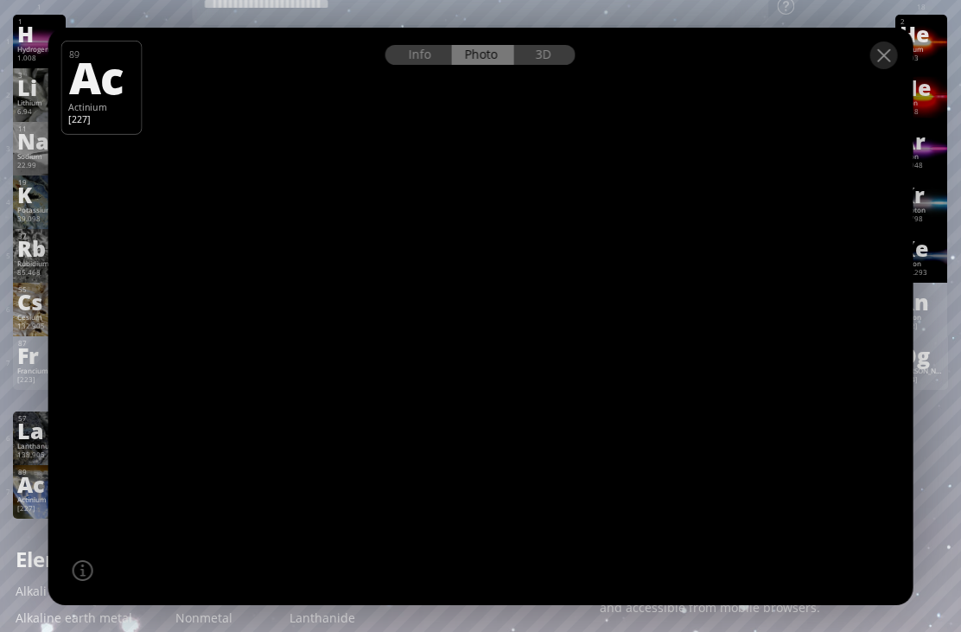
scroll to position [66, 0]
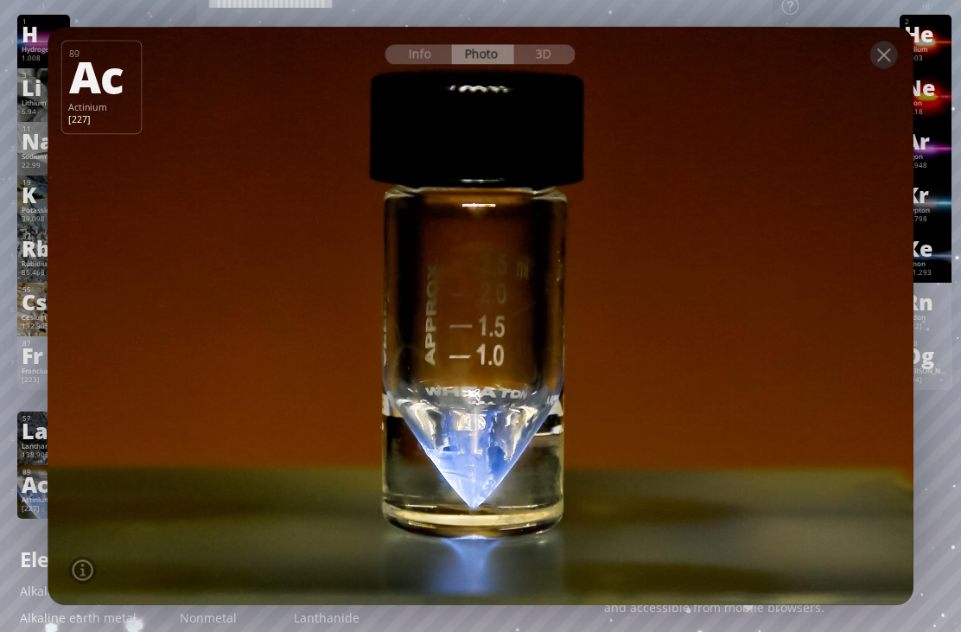
click at [420, 61] on div "Info" at bounding box center [419, 55] width 67 height 20
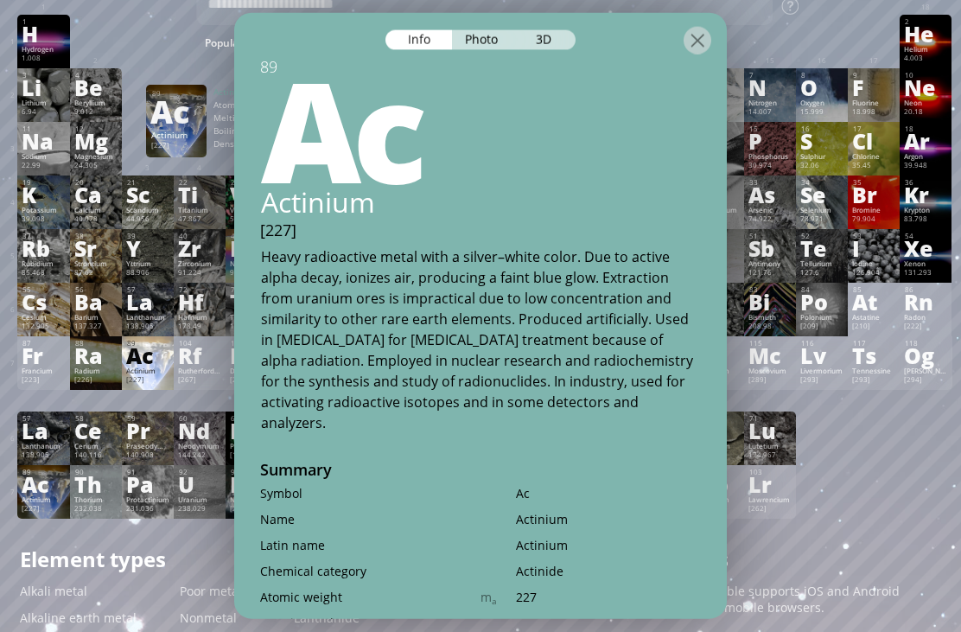
scroll to position [67, 0]
click at [547, 30] on div "3D" at bounding box center [545, 40] width 62 height 20
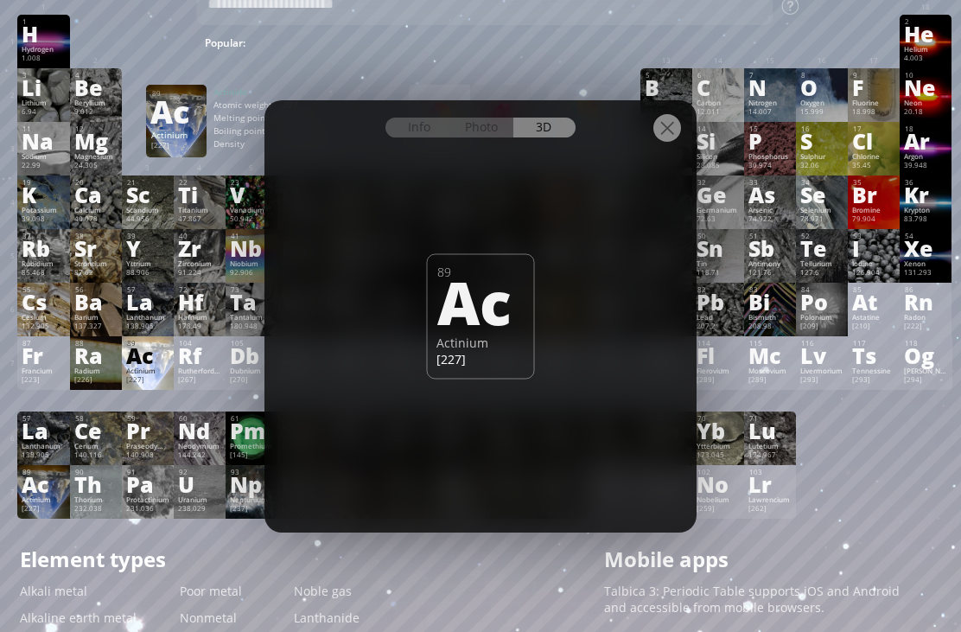
click at [488, 113] on div at bounding box center [481, 115] width 432 height 30
click at [489, 119] on div "Photo" at bounding box center [483, 128] width 62 height 20
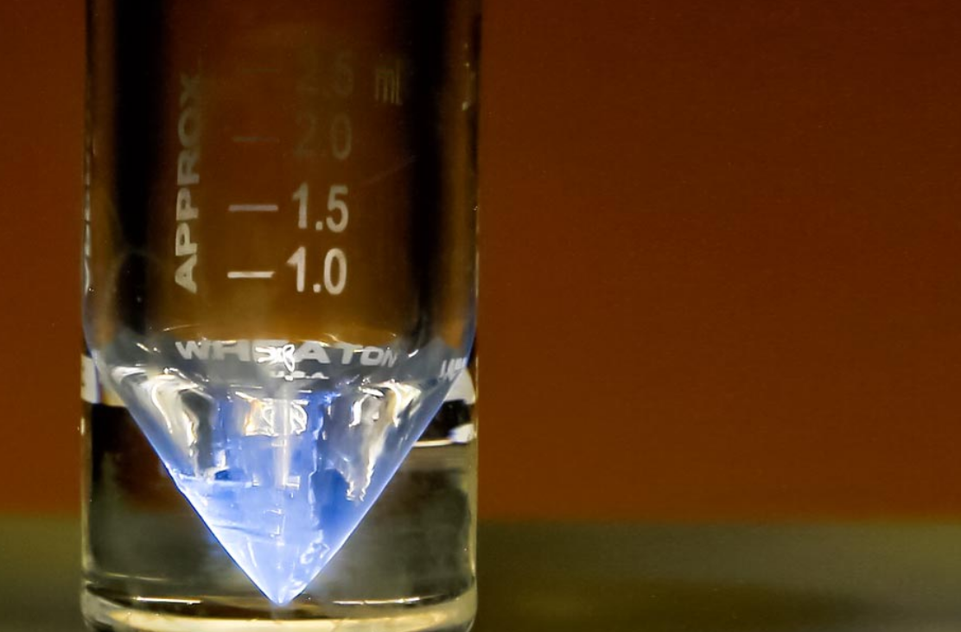
scroll to position [37, 0]
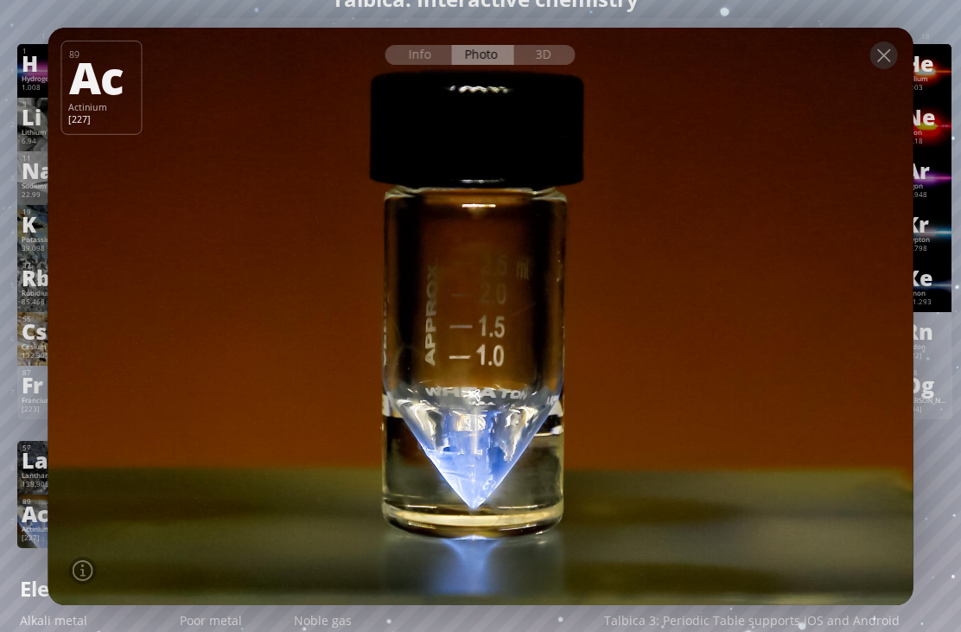
click at [911, 36] on div at bounding box center [480, 43] width 865 height 30
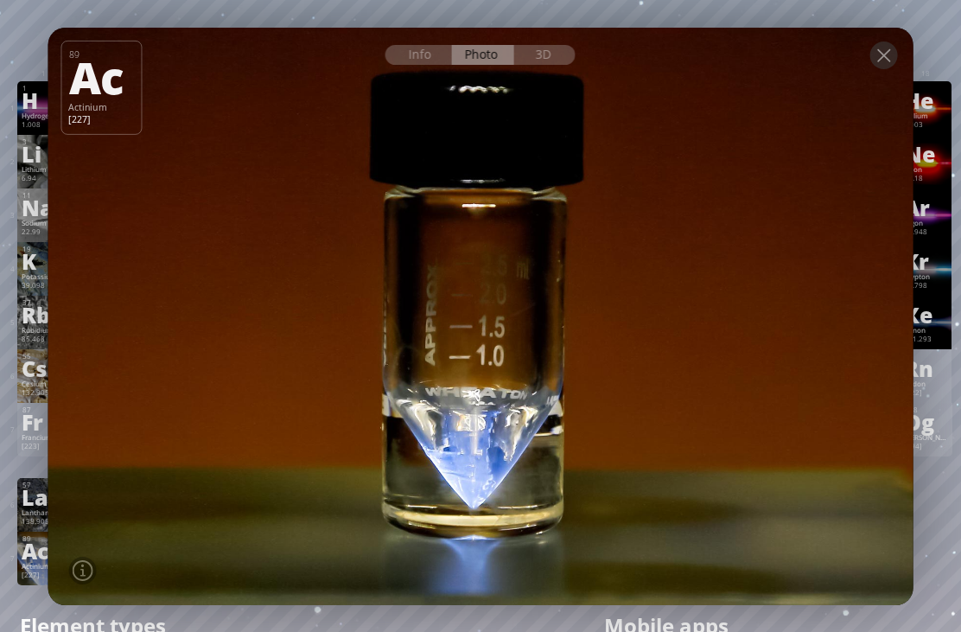
click at [875, 85] on div at bounding box center [481, 316] width 874 height 584
click at [897, 37] on div at bounding box center [480, 43] width 865 height 30
click at [887, 61] on div at bounding box center [884, 55] width 28 height 28
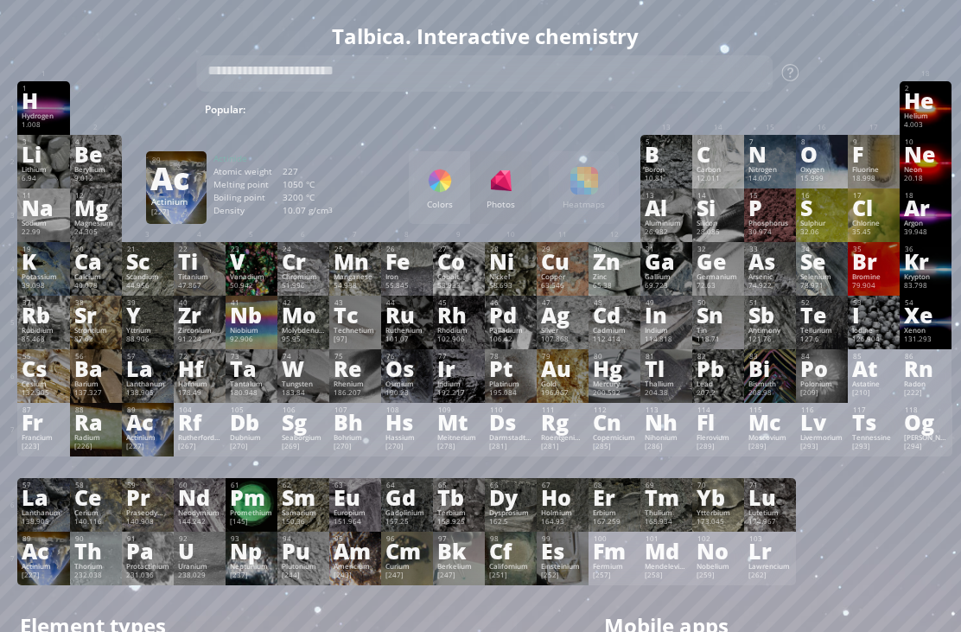
click at [556, 271] on div "Cu" at bounding box center [562, 261] width 43 height 19
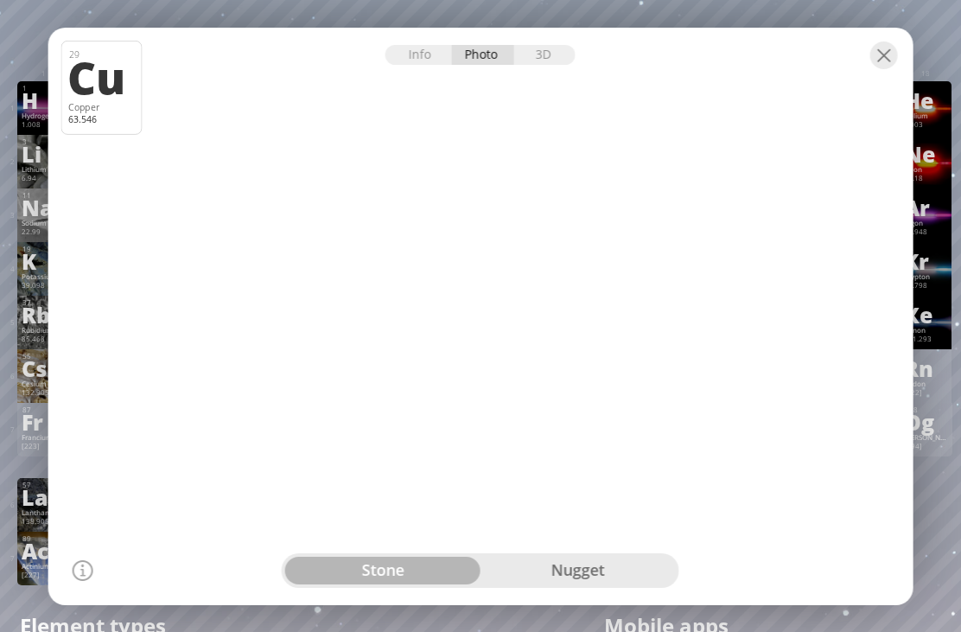
click at [890, 59] on div at bounding box center [884, 55] width 28 height 28
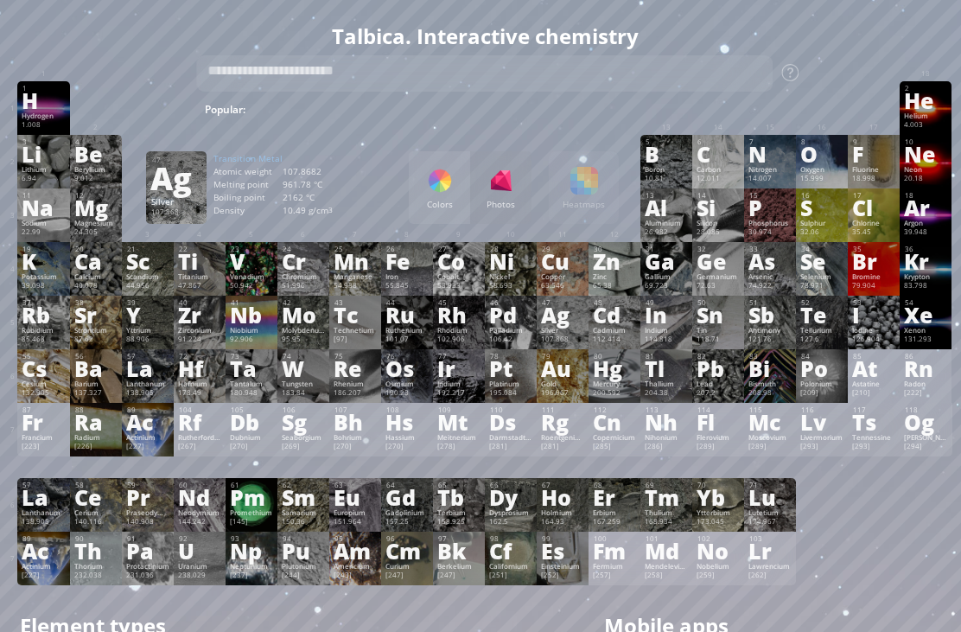
click at [585, 325] on div "47 Ag Silver 107.868 −2, −1, 0, +1, +2, +3 −2, −1, 0, +1, +2, +3 961.78 °C 2162…" at bounding box center [563, 323] width 52 height 54
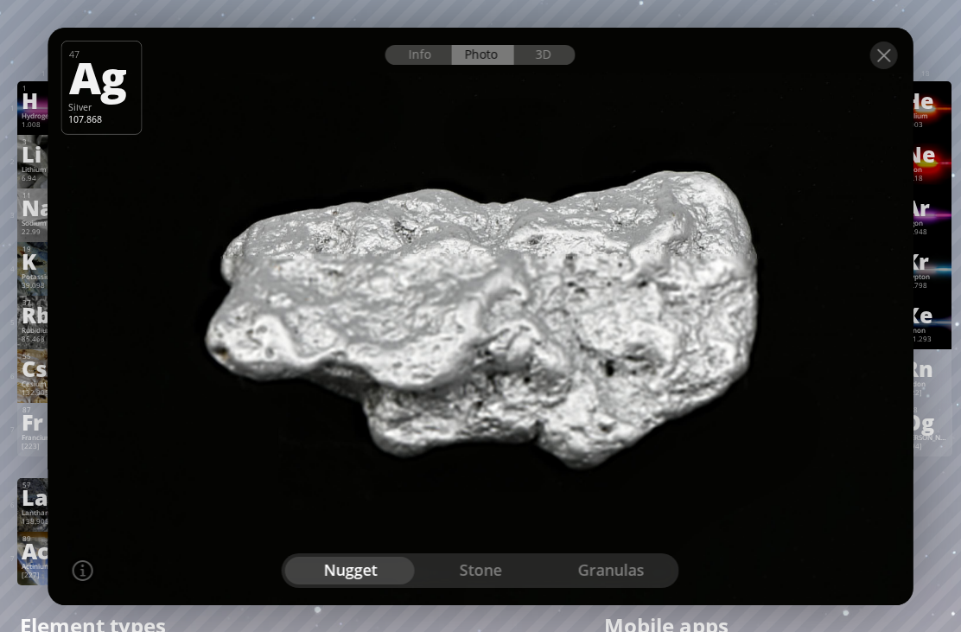
click at [497, 565] on div "stone" at bounding box center [481, 571] width 131 height 28
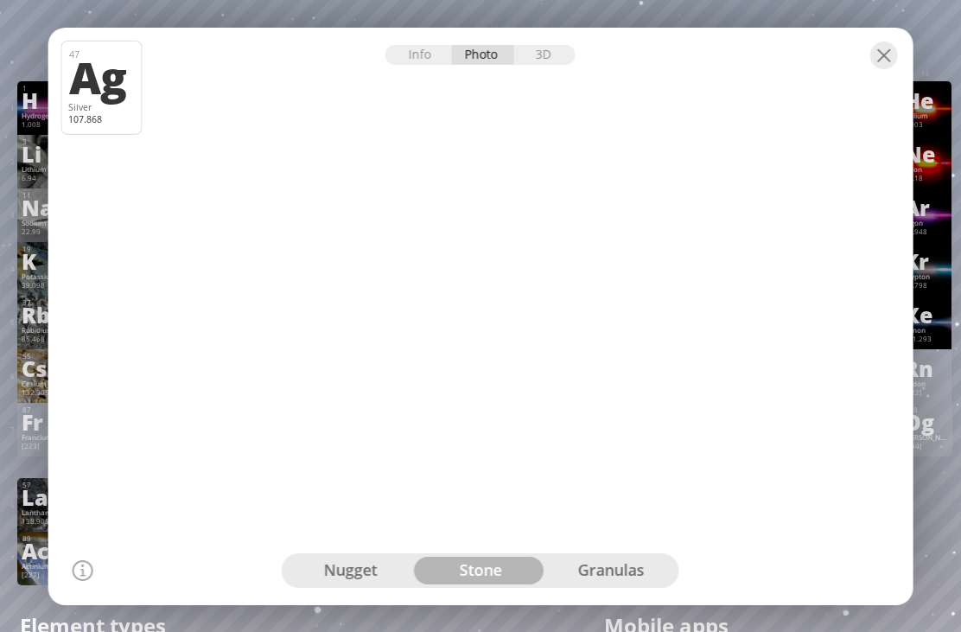
click at [629, 584] on div "granulas" at bounding box center [611, 571] width 131 height 28
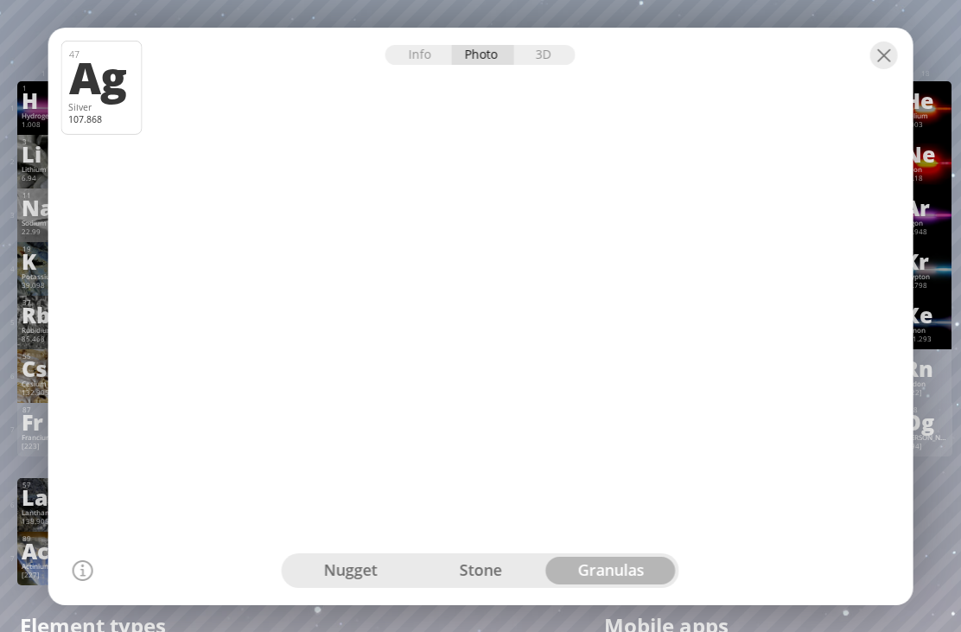
click at [375, 575] on div "nugget" at bounding box center [350, 571] width 131 height 28
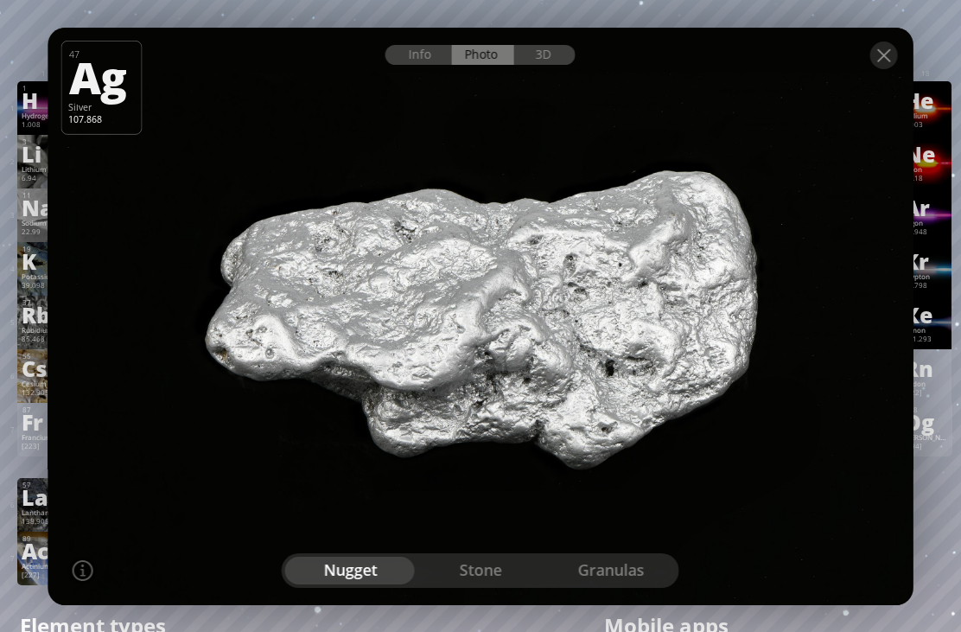
click at [483, 579] on div "stone" at bounding box center [481, 571] width 131 height 28
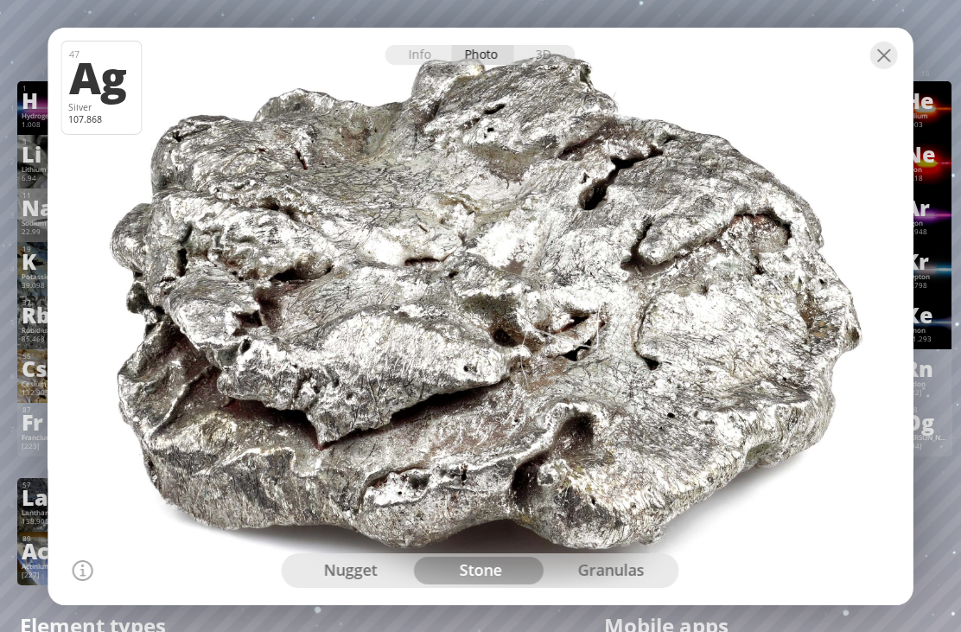
click at [616, 567] on div "granulas" at bounding box center [611, 571] width 131 height 28
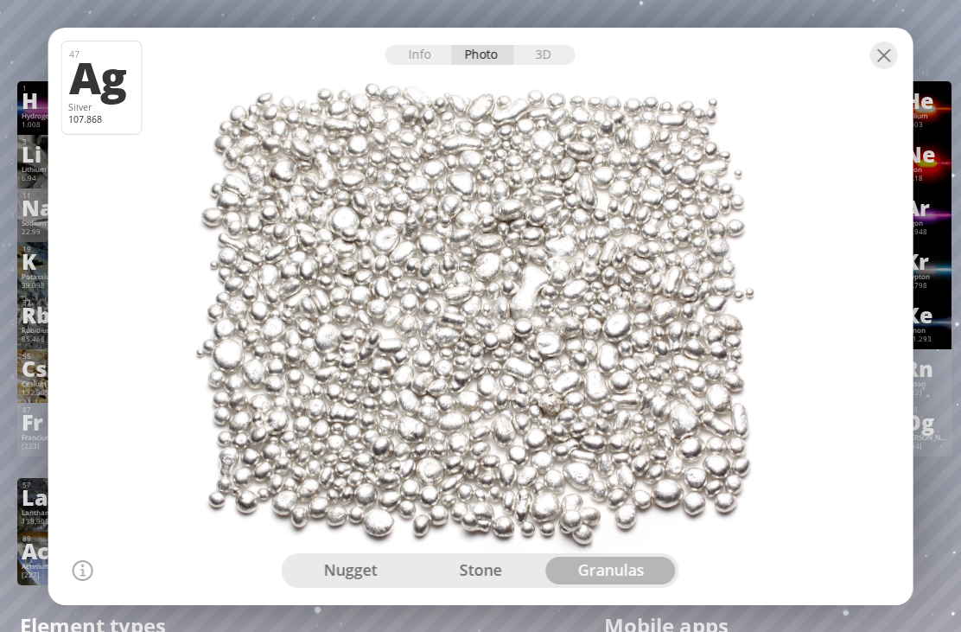
click at [892, 41] on div at bounding box center [480, 43] width 865 height 30
click at [552, 62] on div "3D" at bounding box center [545, 55] width 62 height 20
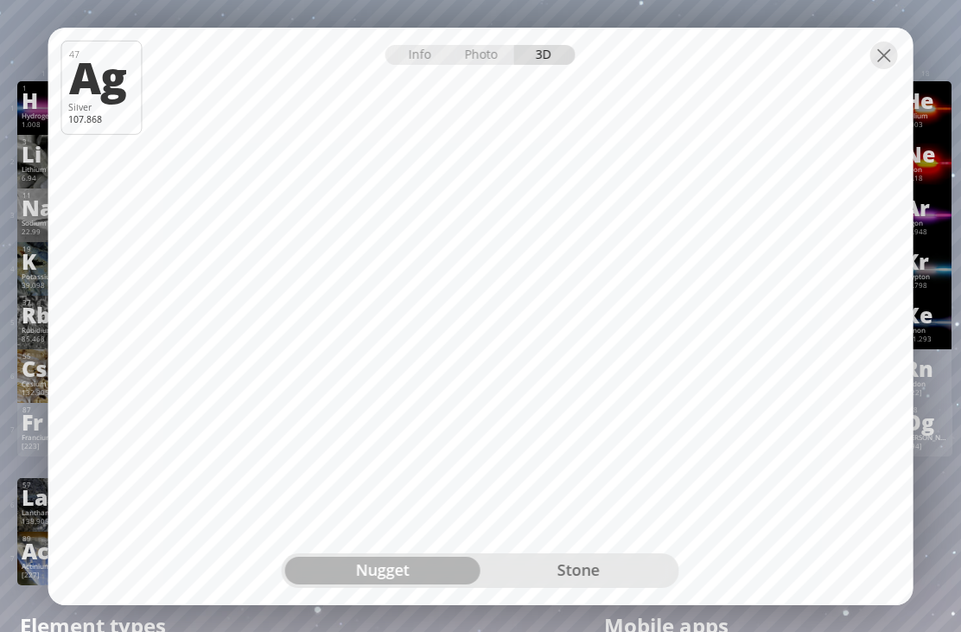
click at [597, 565] on div "stone" at bounding box center [578, 571] width 195 height 28
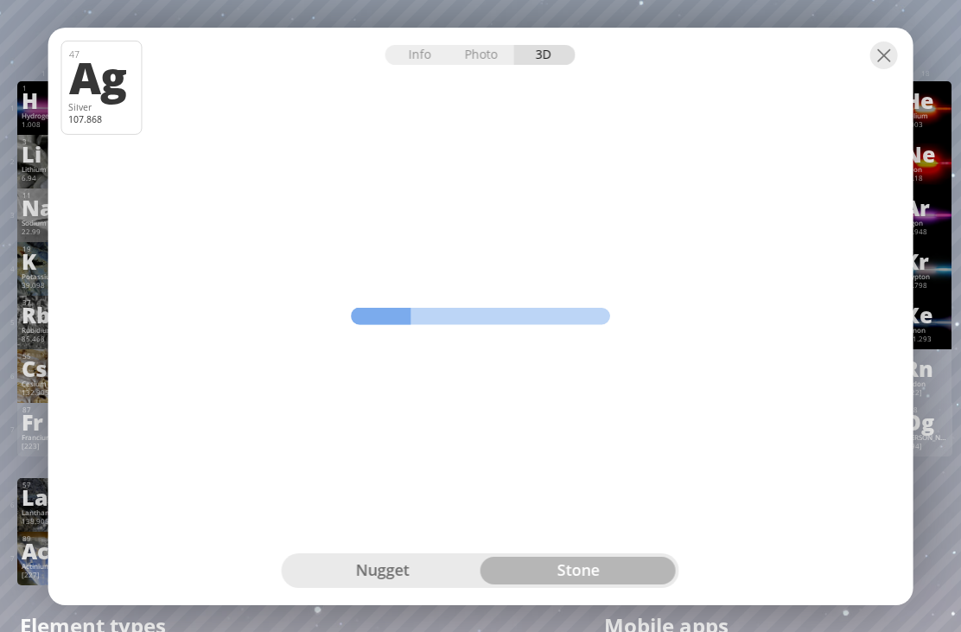
click at [886, 44] on div at bounding box center [884, 55] width 28 height 28
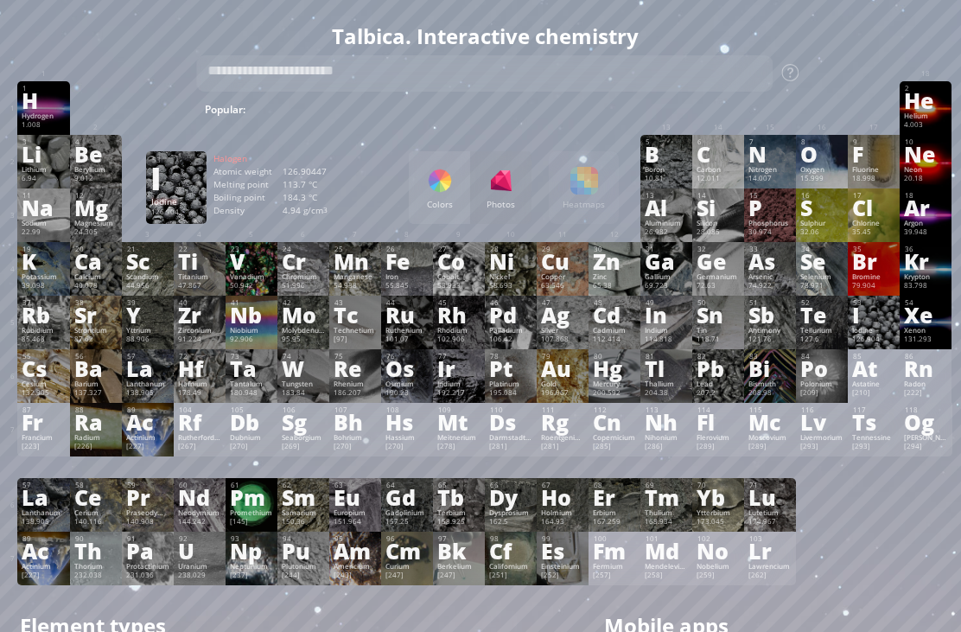
click at [877, 324] on div "I" at bounding box center [873, 314] width 43 height 19
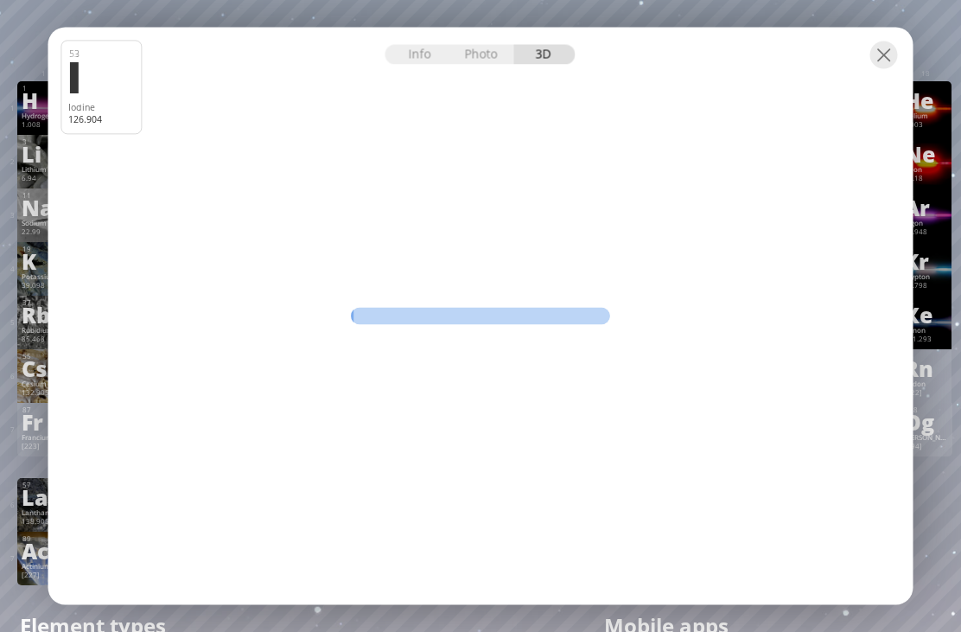
click at [871, 335] on div "Info Photo 3D Info Photo 3D 53 I Iodine 126.904 Pure silver granulas AVprophoto…" at bounding box center [480, 317] width 865 height 578
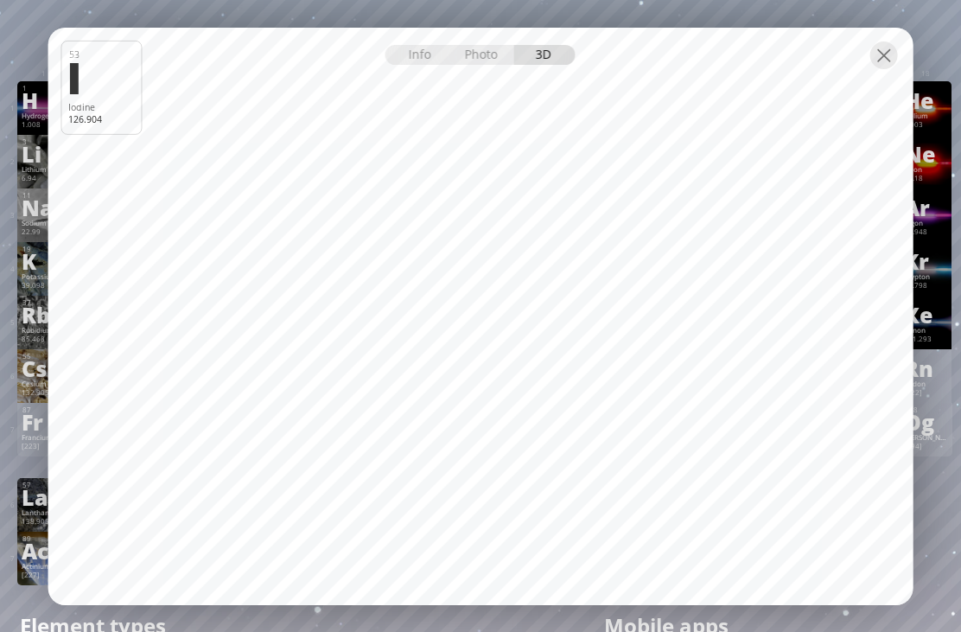
click at [506, 61] on div "Photo" at bounding box center [483, 55] width 62 height 20
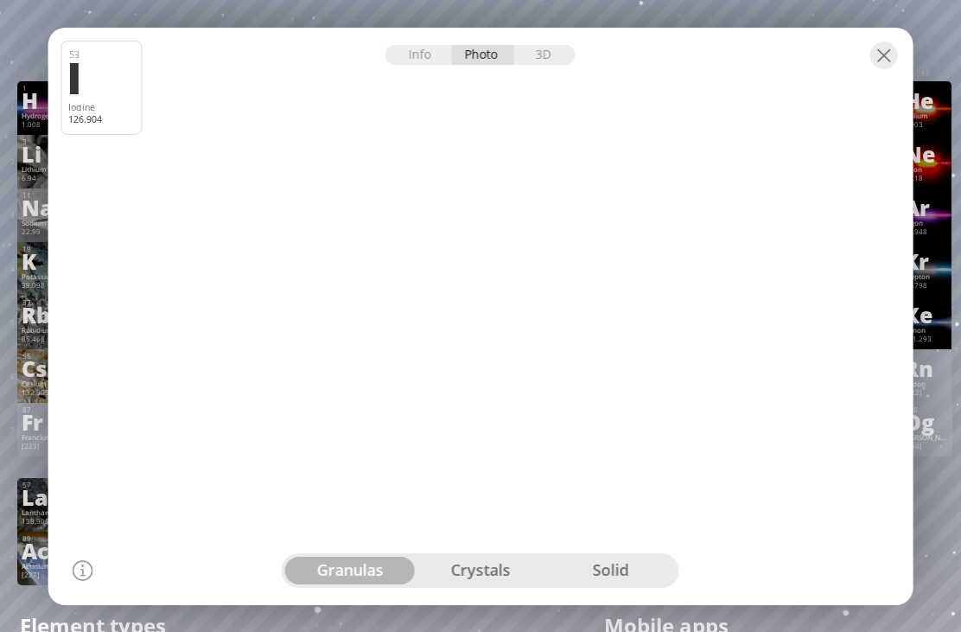
click at [485, 552] on div at bounding box center [481, 316] width 874 height 584
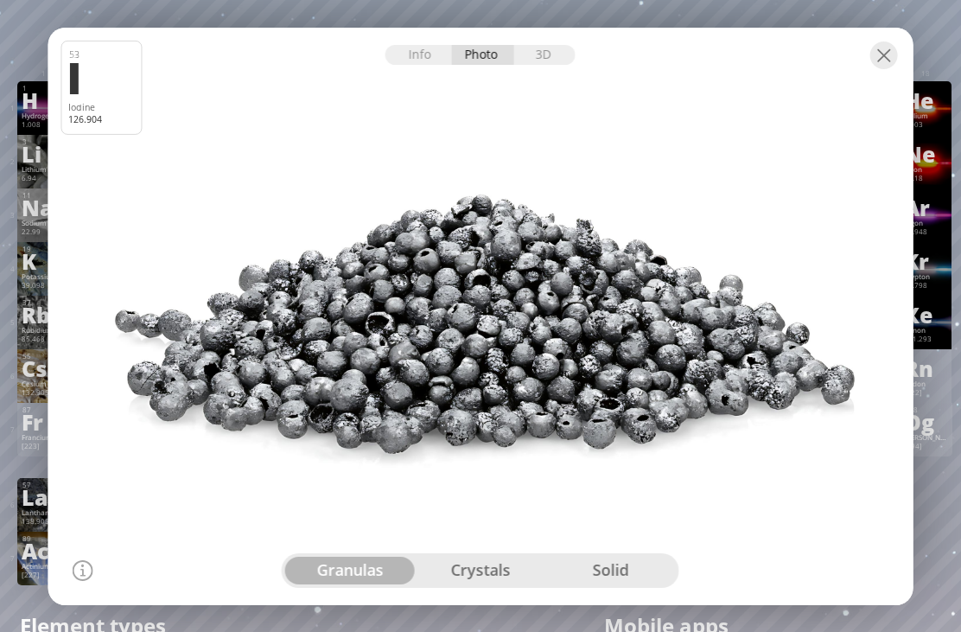
click at [487, 568] on div "crystals" at bounding box center [481, 571] width 131 height 28
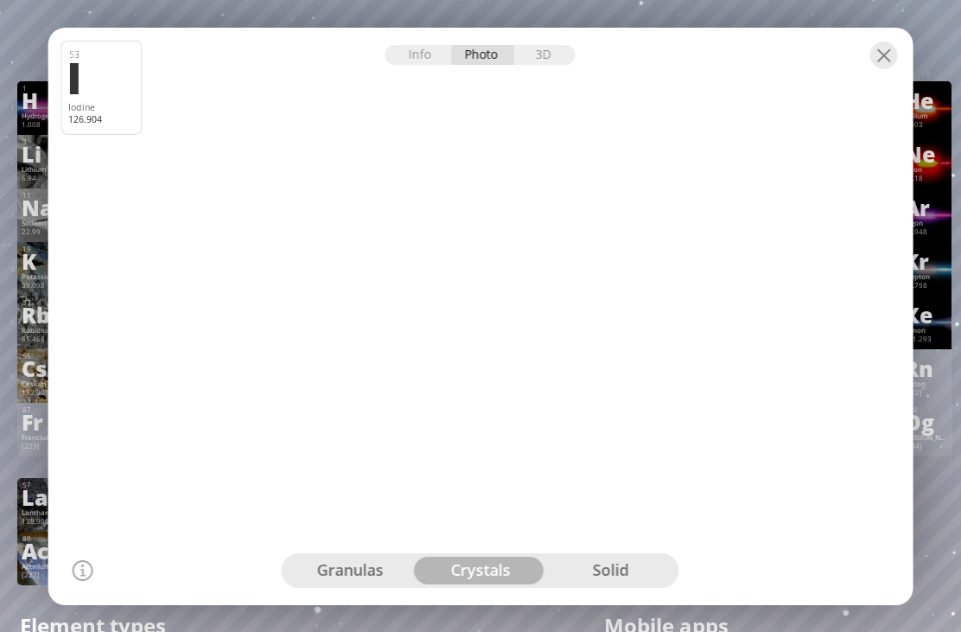
click at [593, 578] on div "solid" at bounding box center [611, 571] width 131 height 28
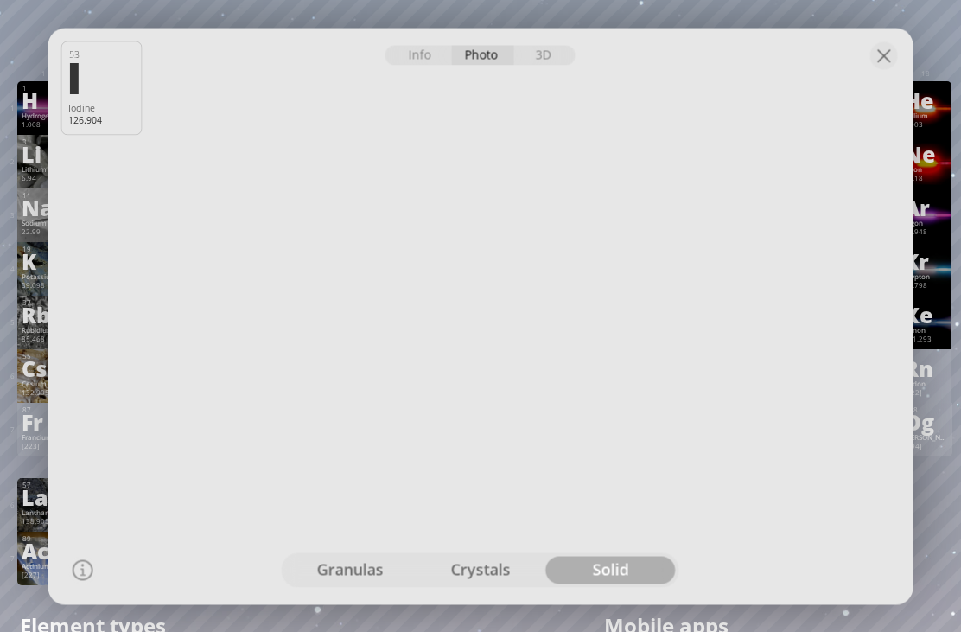
scroll to position [8, 4]
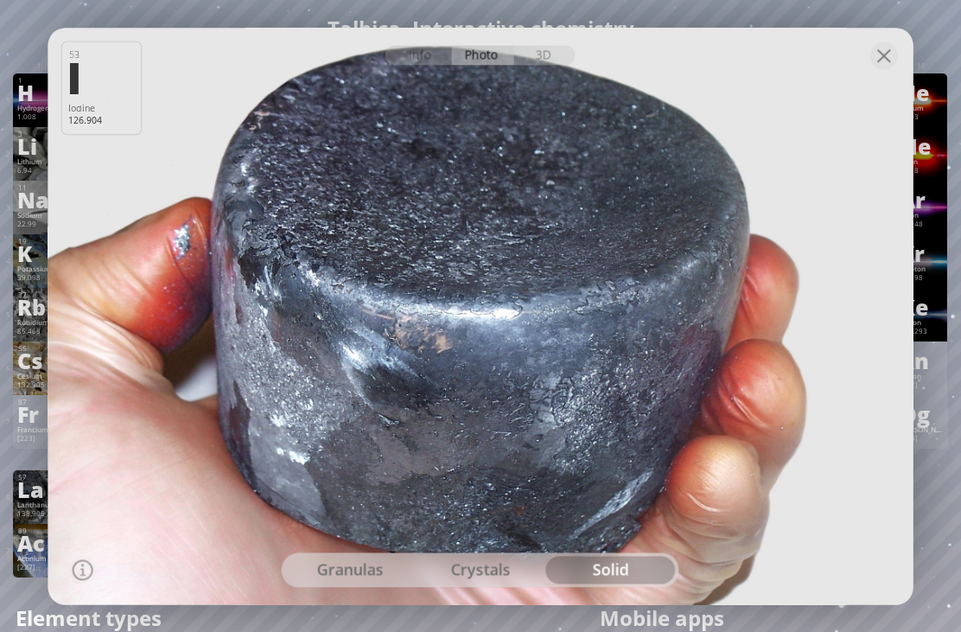
click at [877, 50] on div at bounding box center [884, 55] width 28 height 28
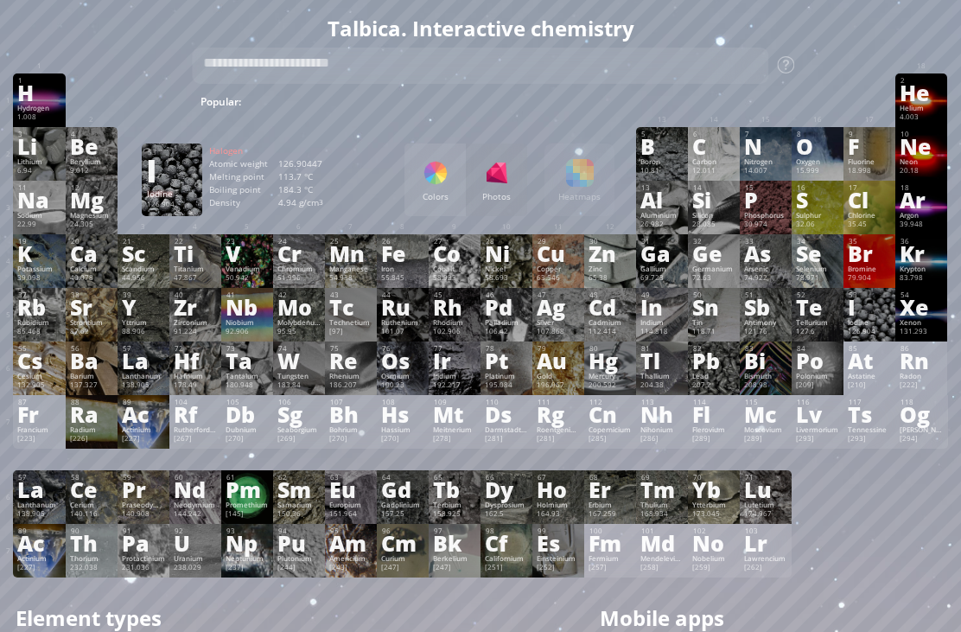
click at [253, 509] on div "Promethium" at bounding box center [247, 505] width 43 height 9
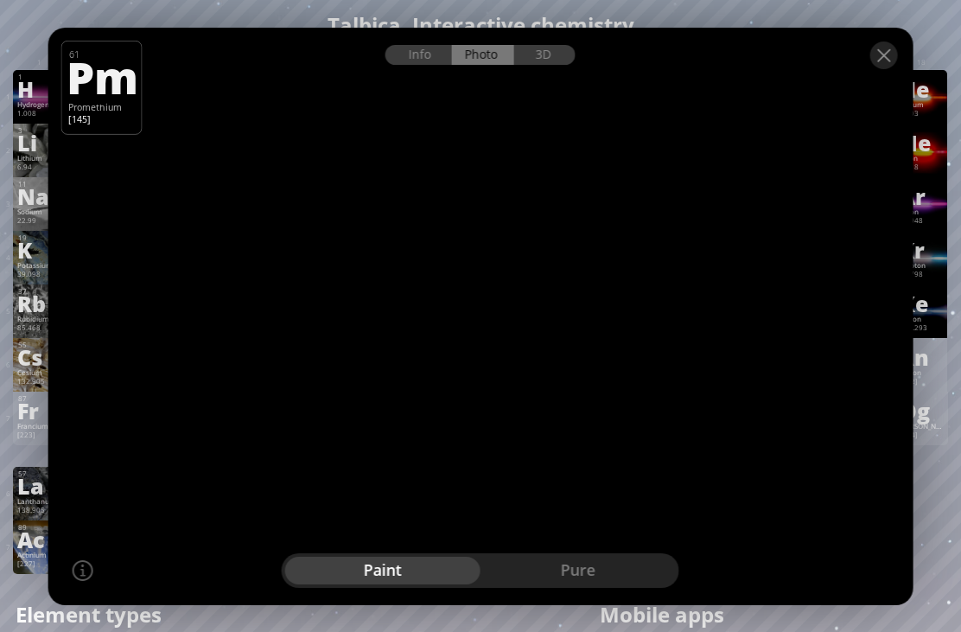
scroll to position [0, 4]
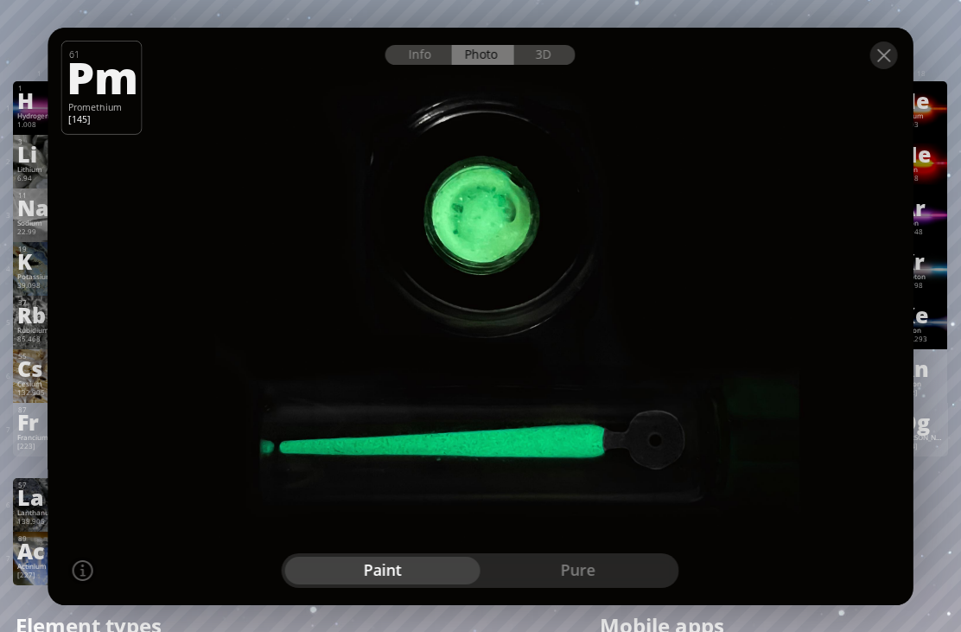
click at [548, 61] on div "3D" at bounding box center [545, 55] width 62 height 20
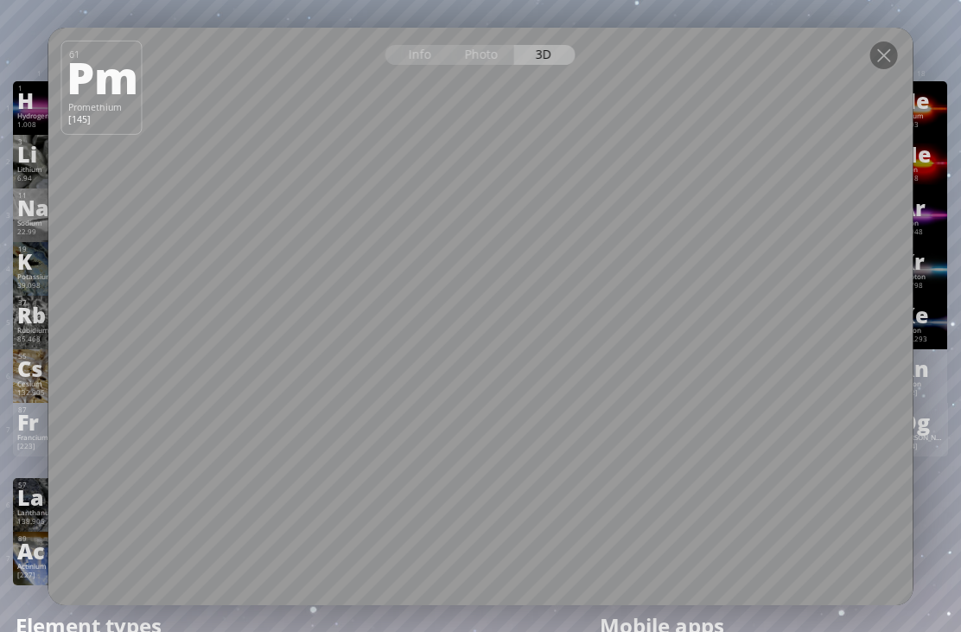
click at [489, 58] on div "Photo" at bounding box center [483, 55] width 62 height 20
